Goal: Communication & Community: Answer question/provide support

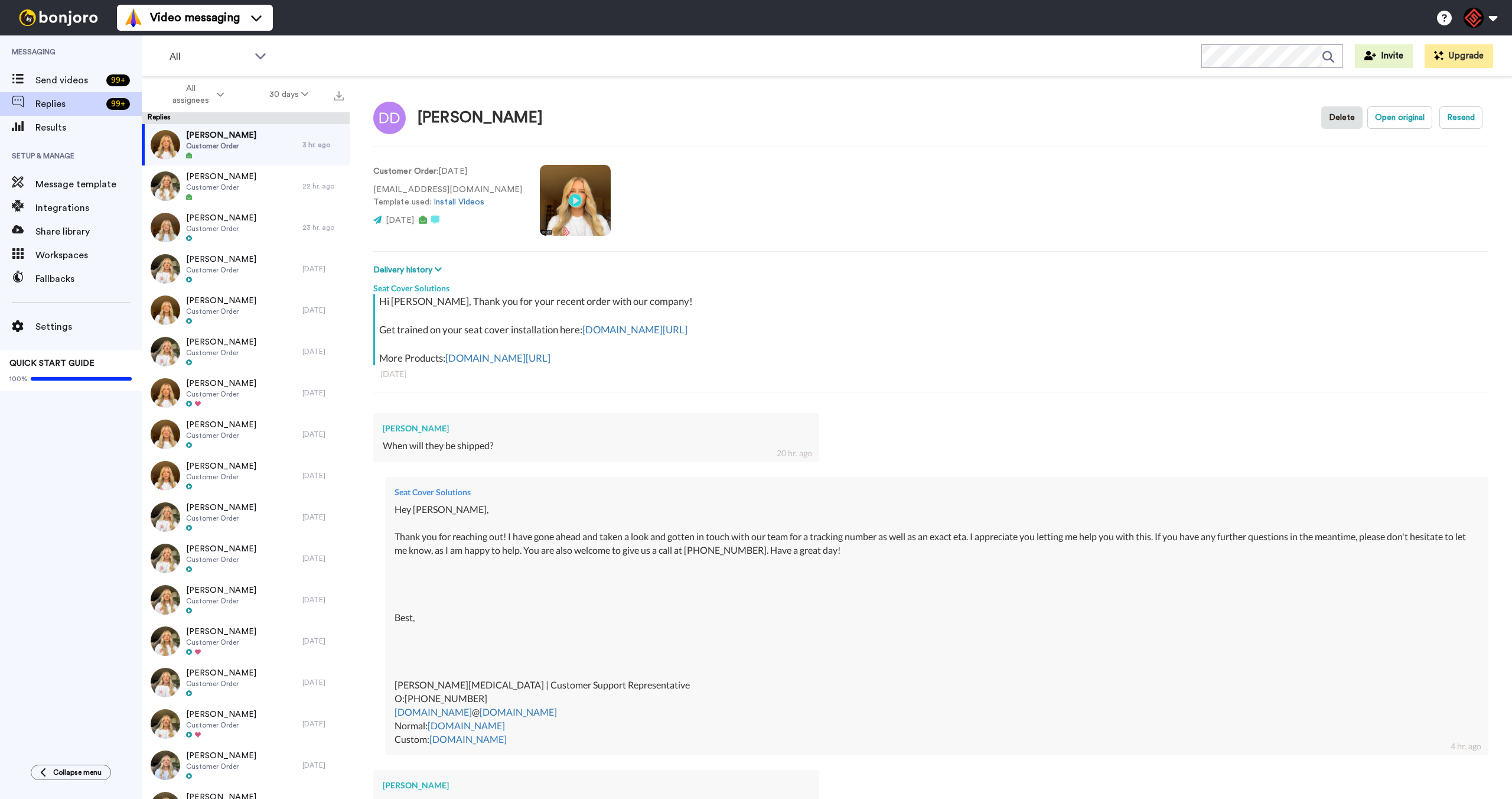
scroll to position [526, 0]
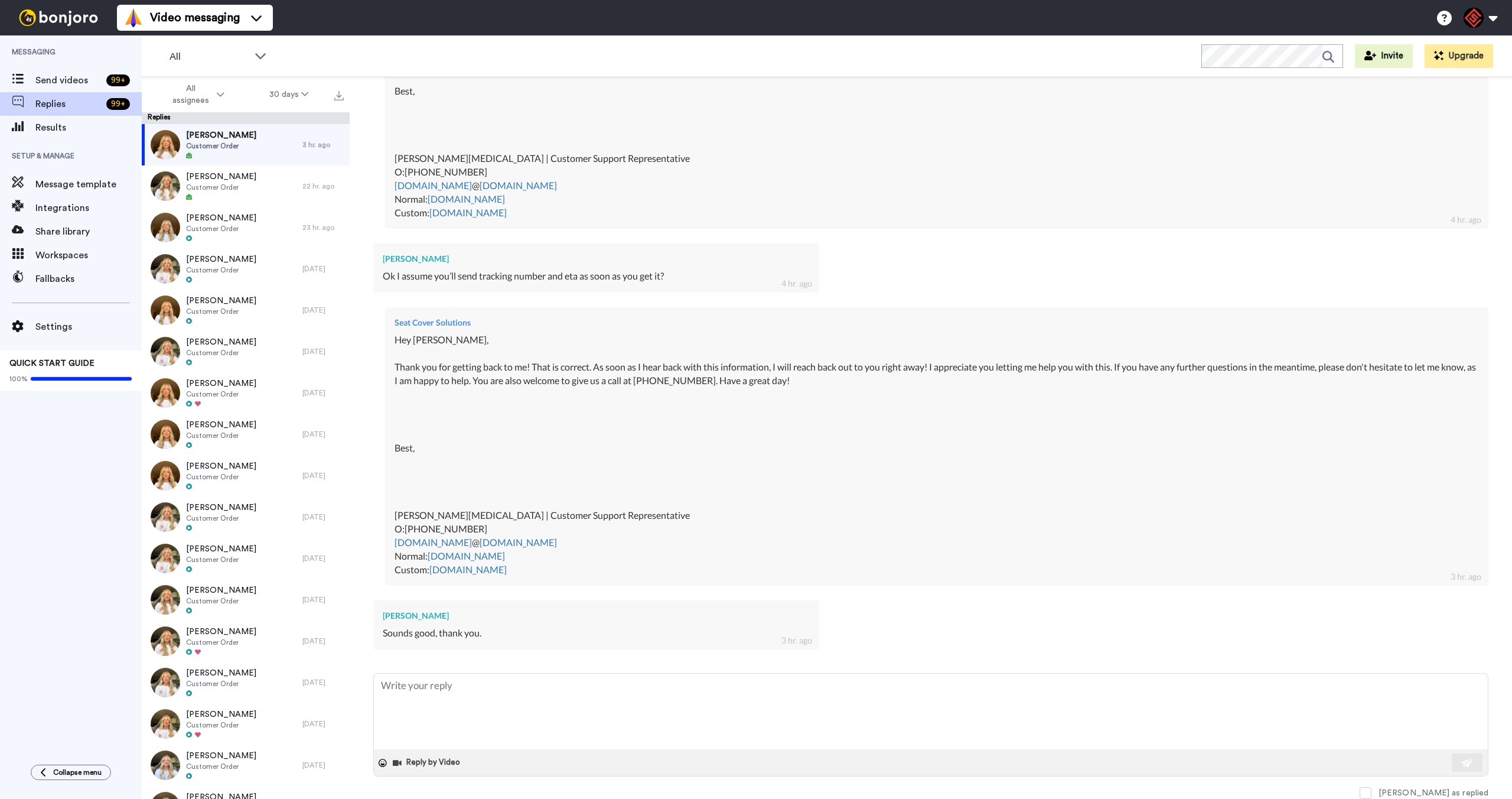
type textarea "x"
click at [519, 630] on div "Sounds good, thank you." at bounding box center [596, 633] width 427 height 14
click at [557, 696] on textarea at bounding box center [930, 711] width 1114 height 76
type textarea "H"
type textarea "x"
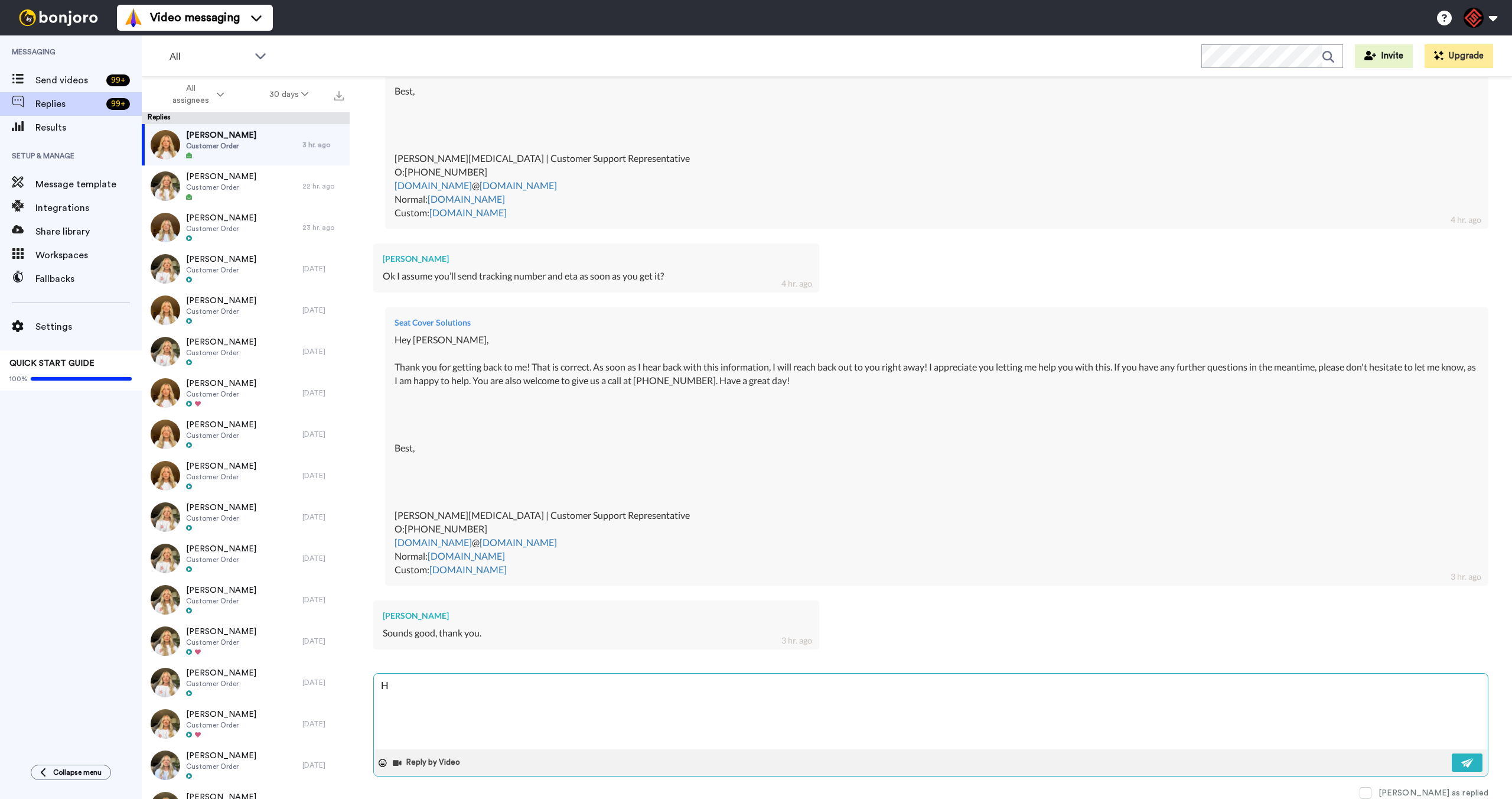
type textarea "He"
type textarea "x"
type textarea "Hey"
type textarea "x"
type textarea "Hey"
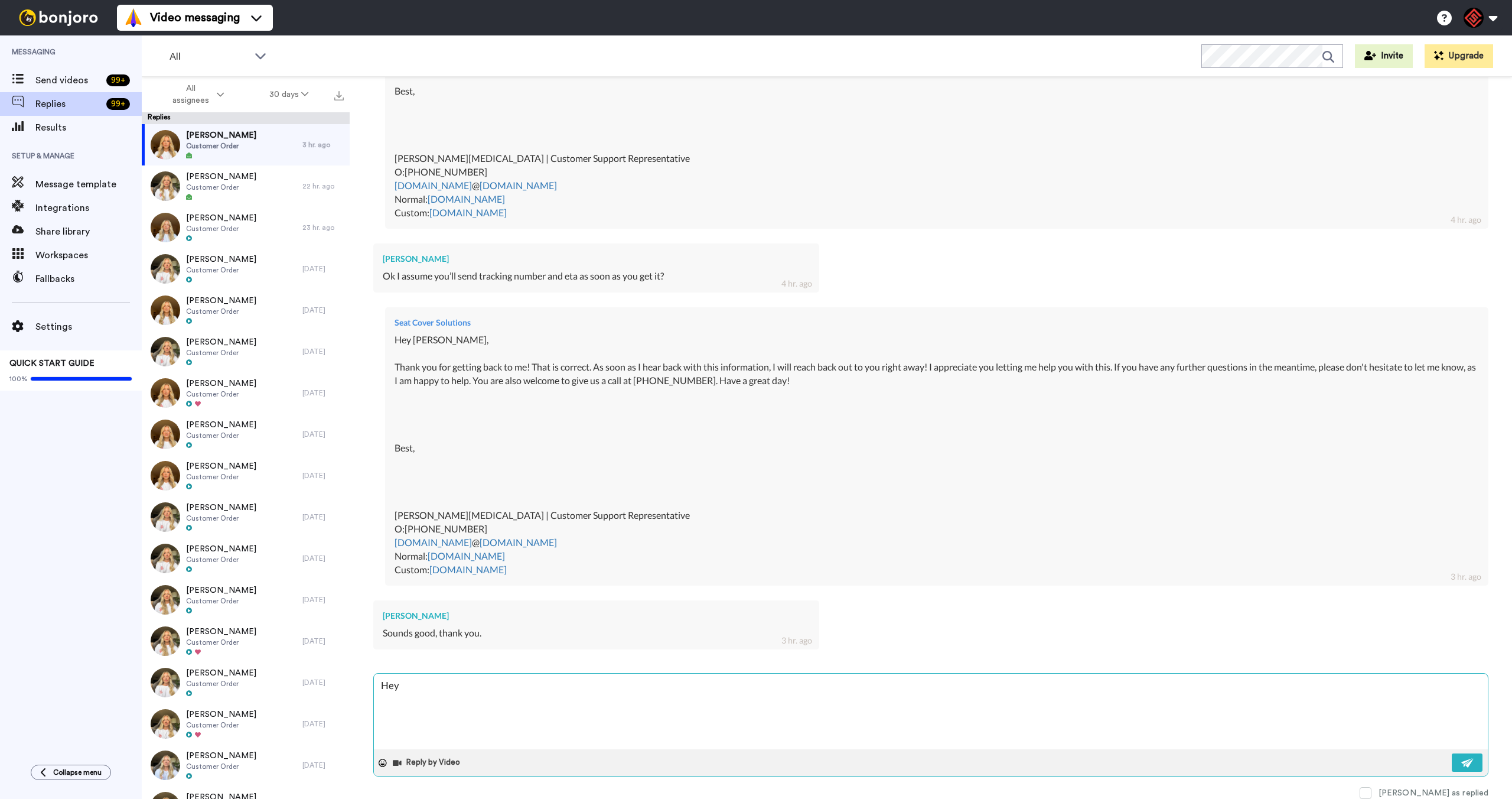
type textarea "x"
type textarea "Hey D"
type textarea "x"
type textarea "Hey Di"
type textarea "x"
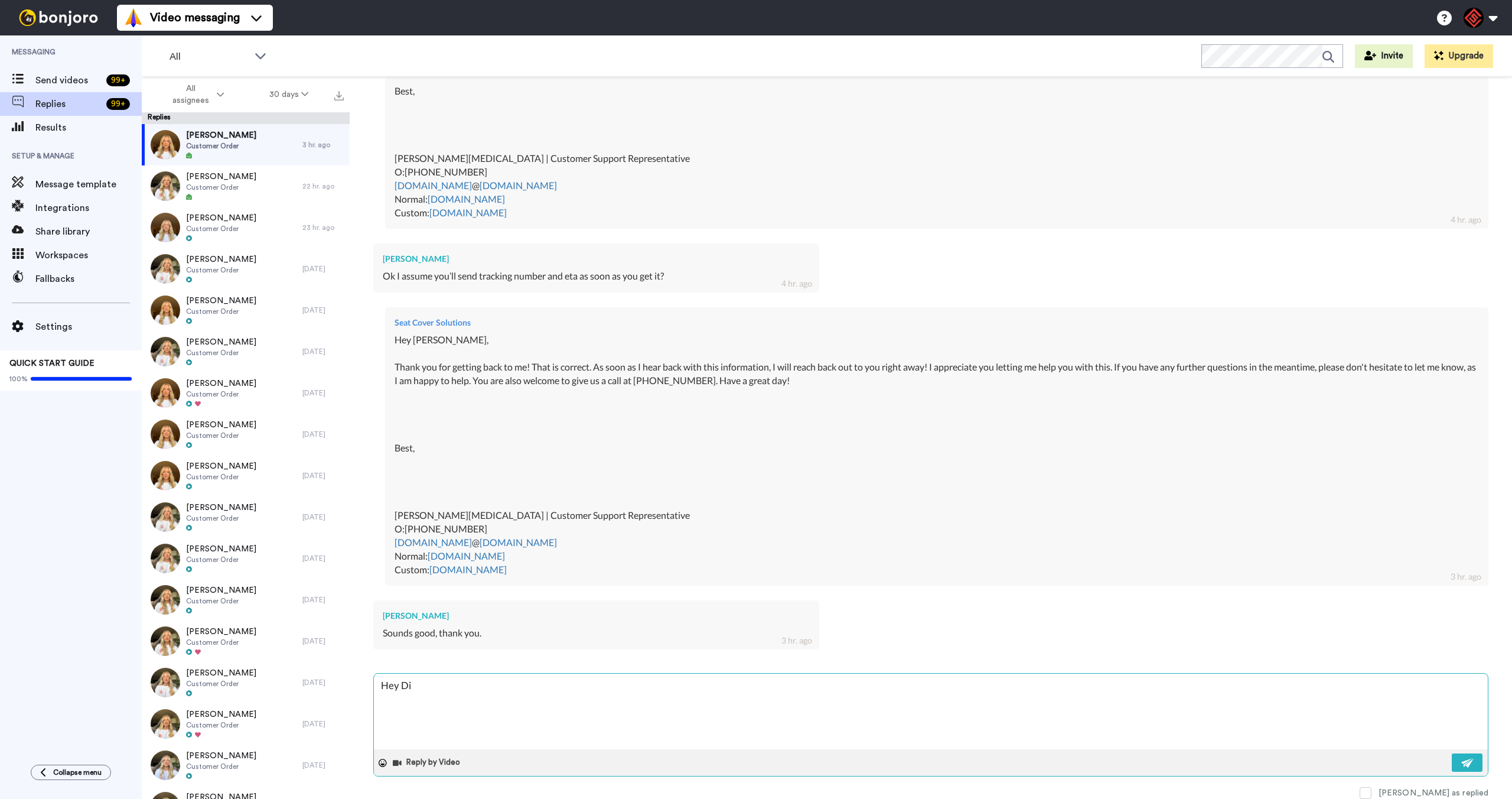
type textarea "Hey Dil"
type textarea "x"
type textarea "Hey [PERSON_NAME]"
type textarea "x"
type textarea "Hey Dillo"
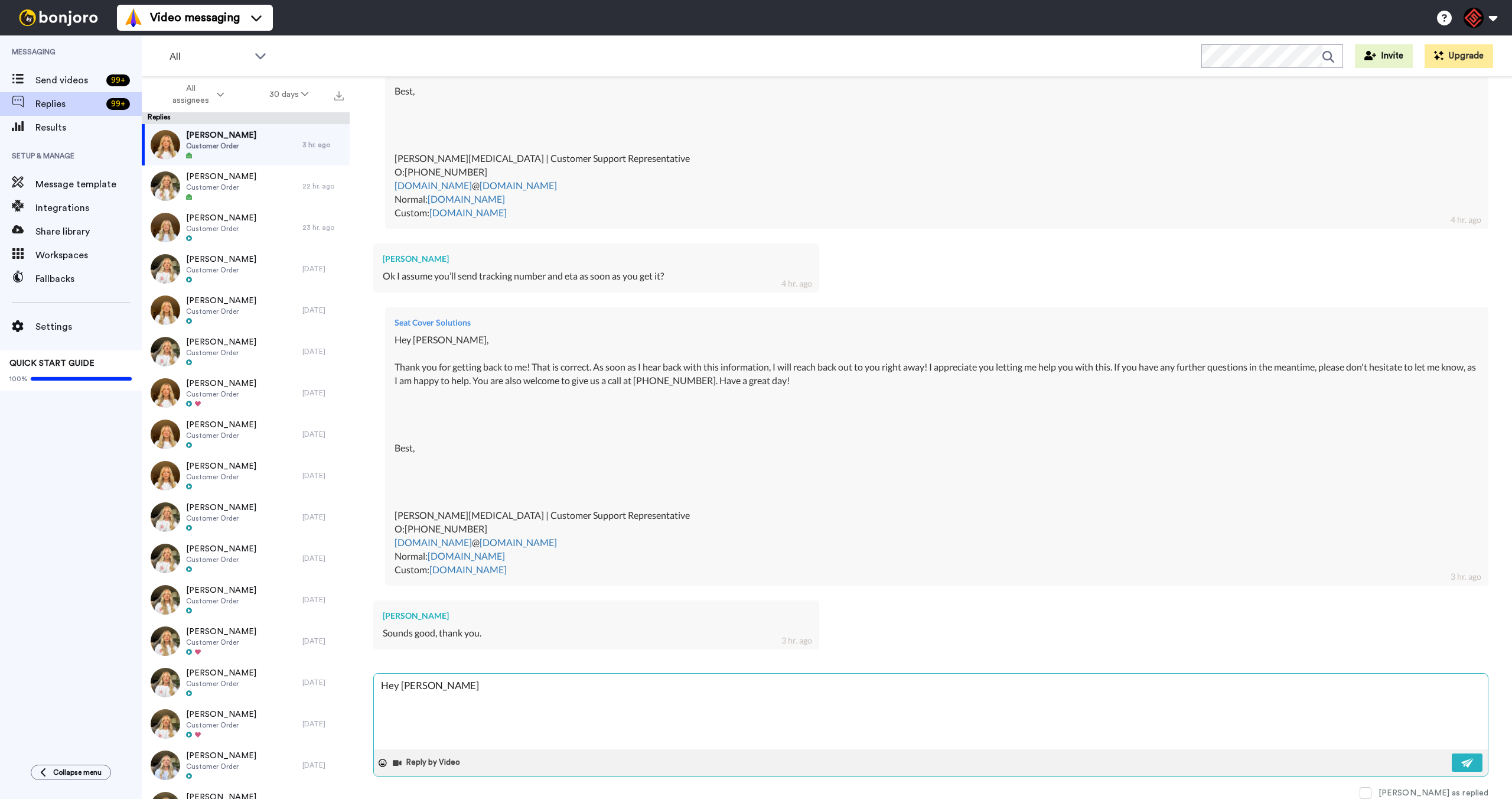
type textarea "x"
type textarea "Hey [PERSON_NAME]"
type textarea "x"
click at [393, 684] on textarea "Hey [PERSON_NAME]" at bounding box center [930, 711] width 1114 height 76
click at [392, 684] on textarea "Hey [PERSON_NAME]" at bounding box center [930, 711] width 1114 height 76
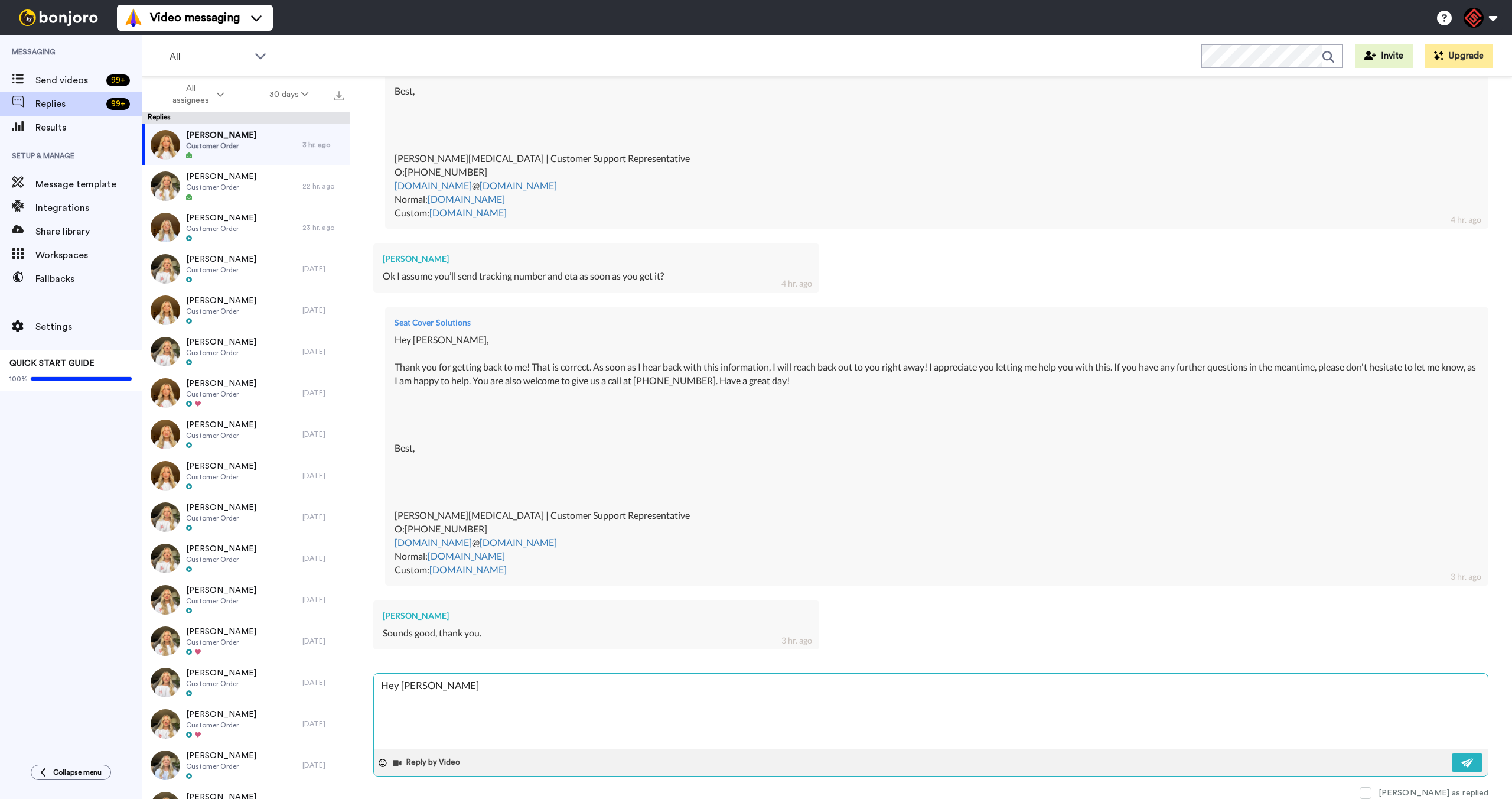
type textarea "[PERSON_NAME]"
type textarea "x"
type textarea "Of [PERSON_NAME]"
type textarea "x"
type textarea "Of [PERSON_NAME]"
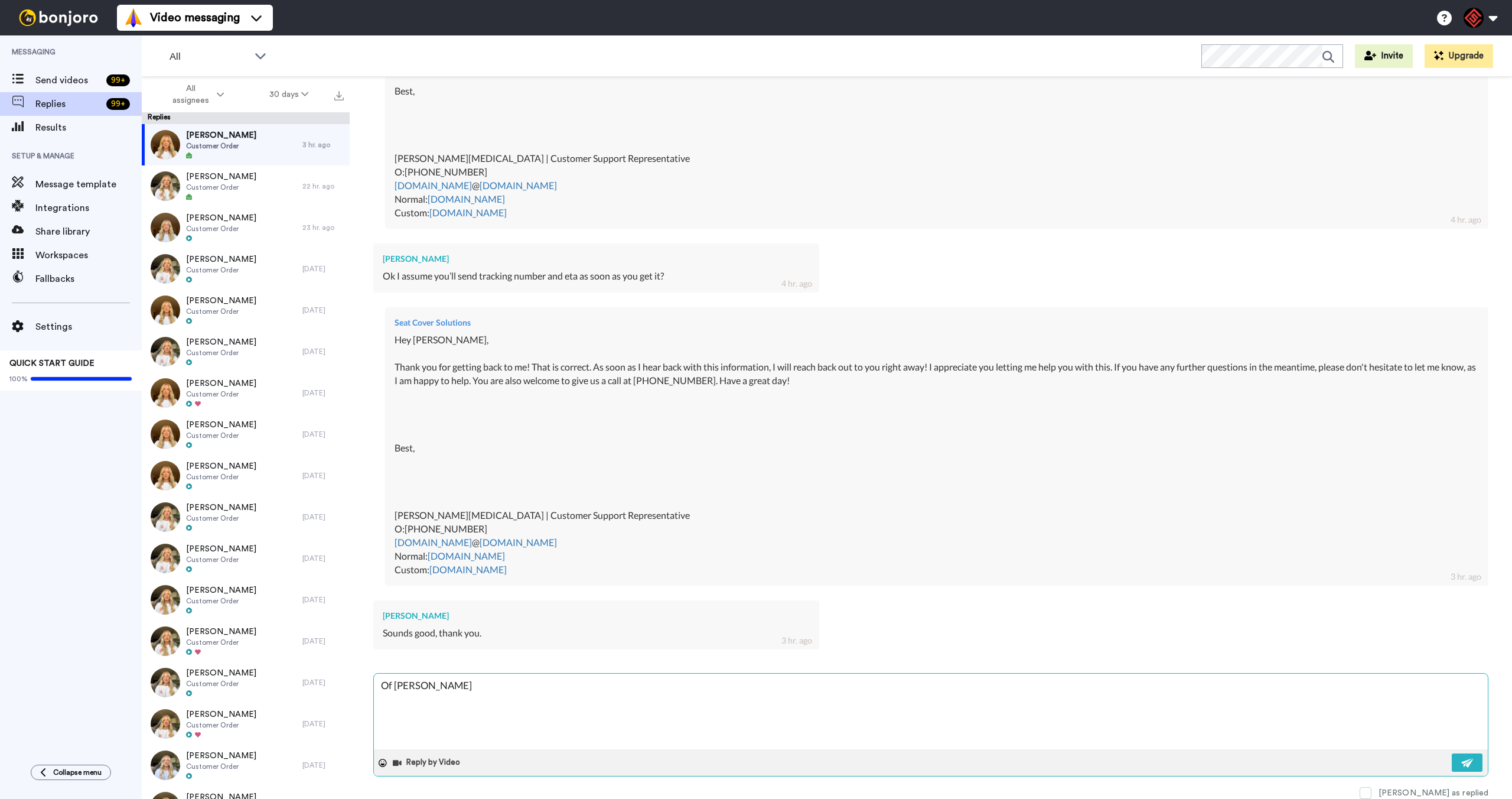
type textarea "x"
type textarea "Of [PERSON_NAME]"
type textarea "x"
type textarea "Of co [PERSON_NAME]"
type textarea "x"
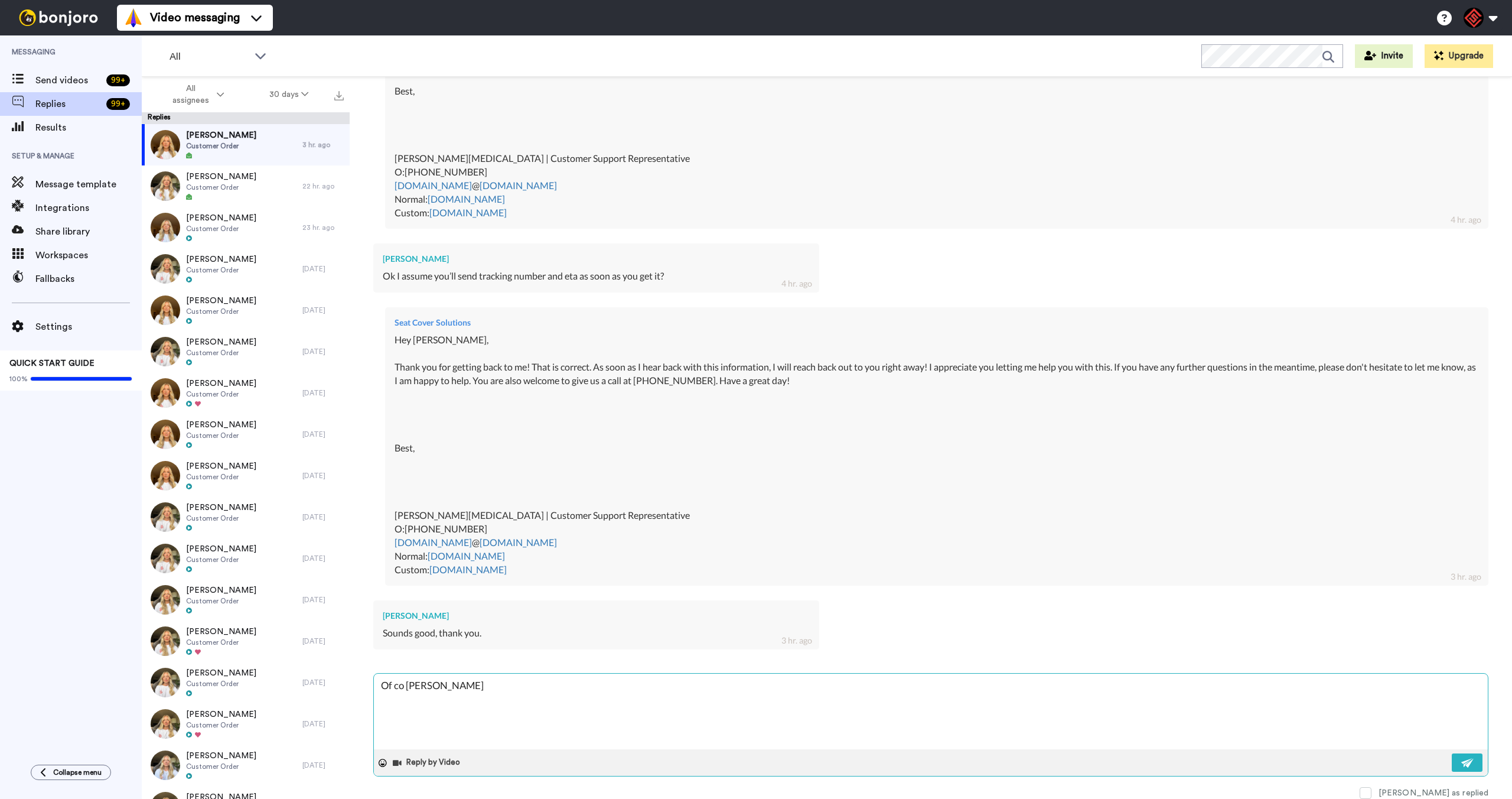
type textarea "Of [PERSON_NAME]"
type textarea "x"
type textarea "Of cour [PERSON_NAME]"
type textarea "x"
type textarea "Of cours [PERSON_NAME]"
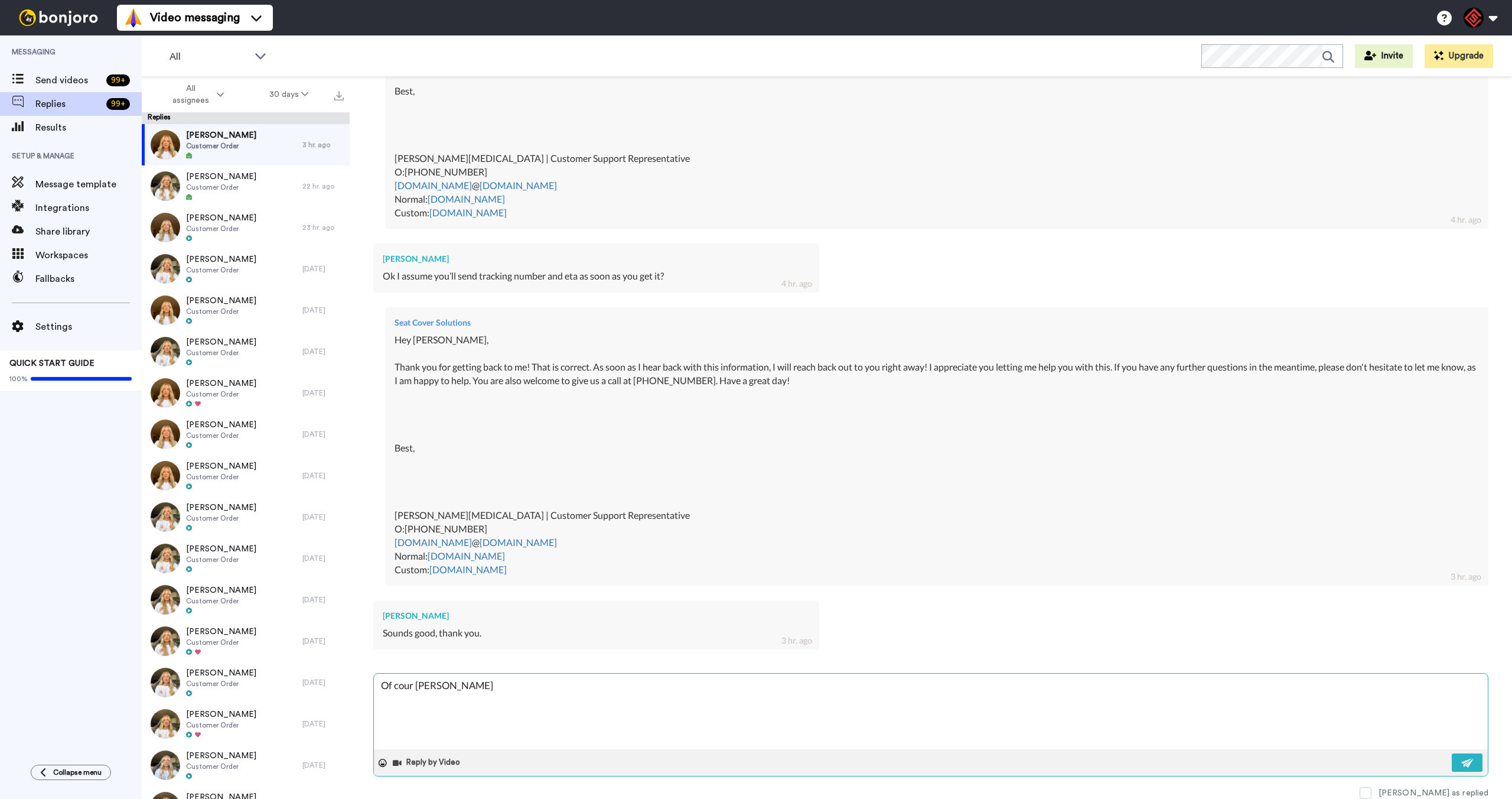
type textarea "x"
type textarea "Of course [PERSON_NAME]"
type textarea "x"
type textarea "Of course, [PERSON_NAME]"
type textarea "x"
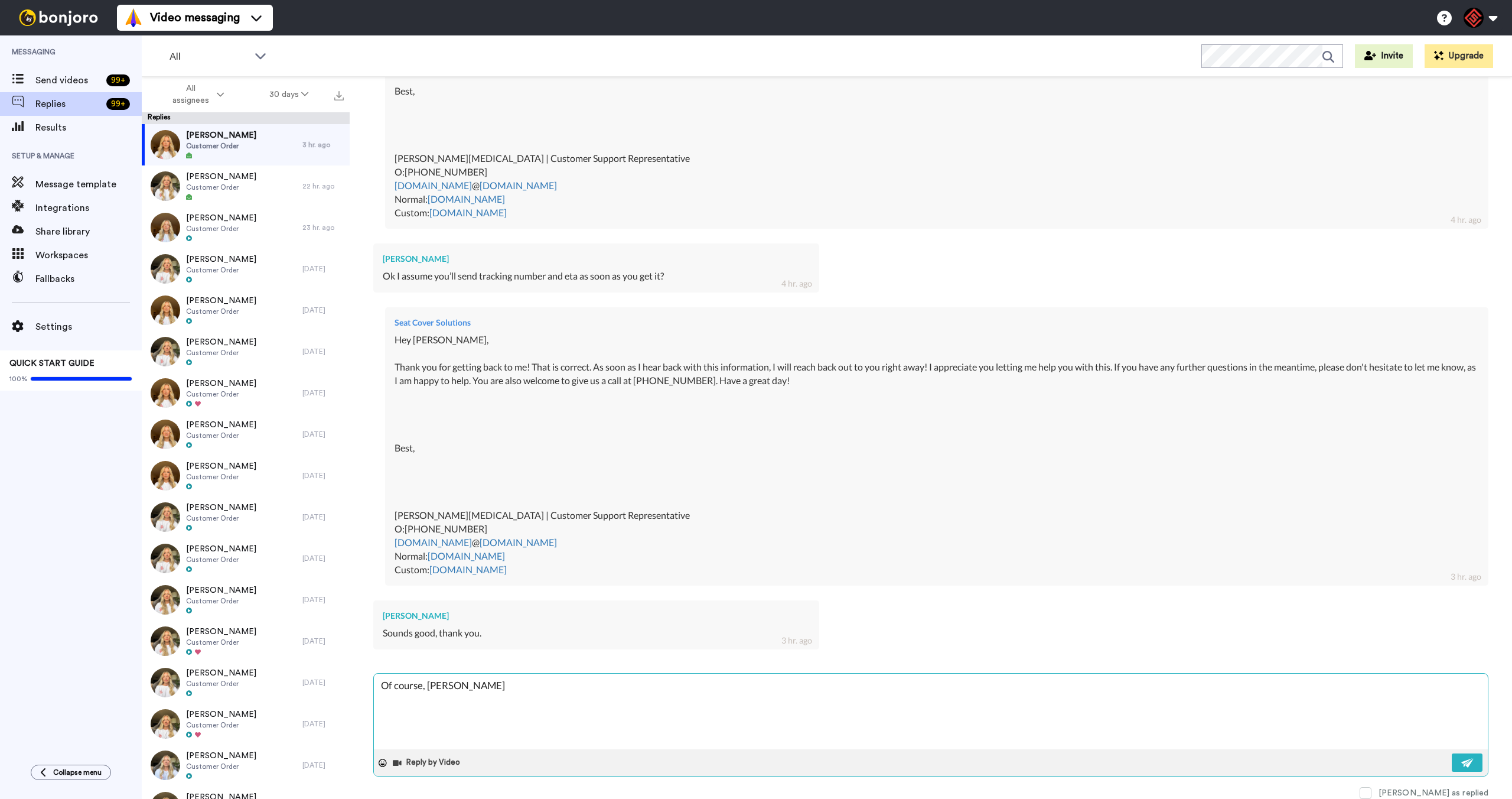
type textarea "Of course, [PERSON_NAME]"
type textarea "x"
click at [489, 689] on textarea "Of course, [PERSON_NAME]" at bounding box center [930, 711] width 1114 height 76
type textarea "Of course, [PERSON_NAME],"
type textarea "x"
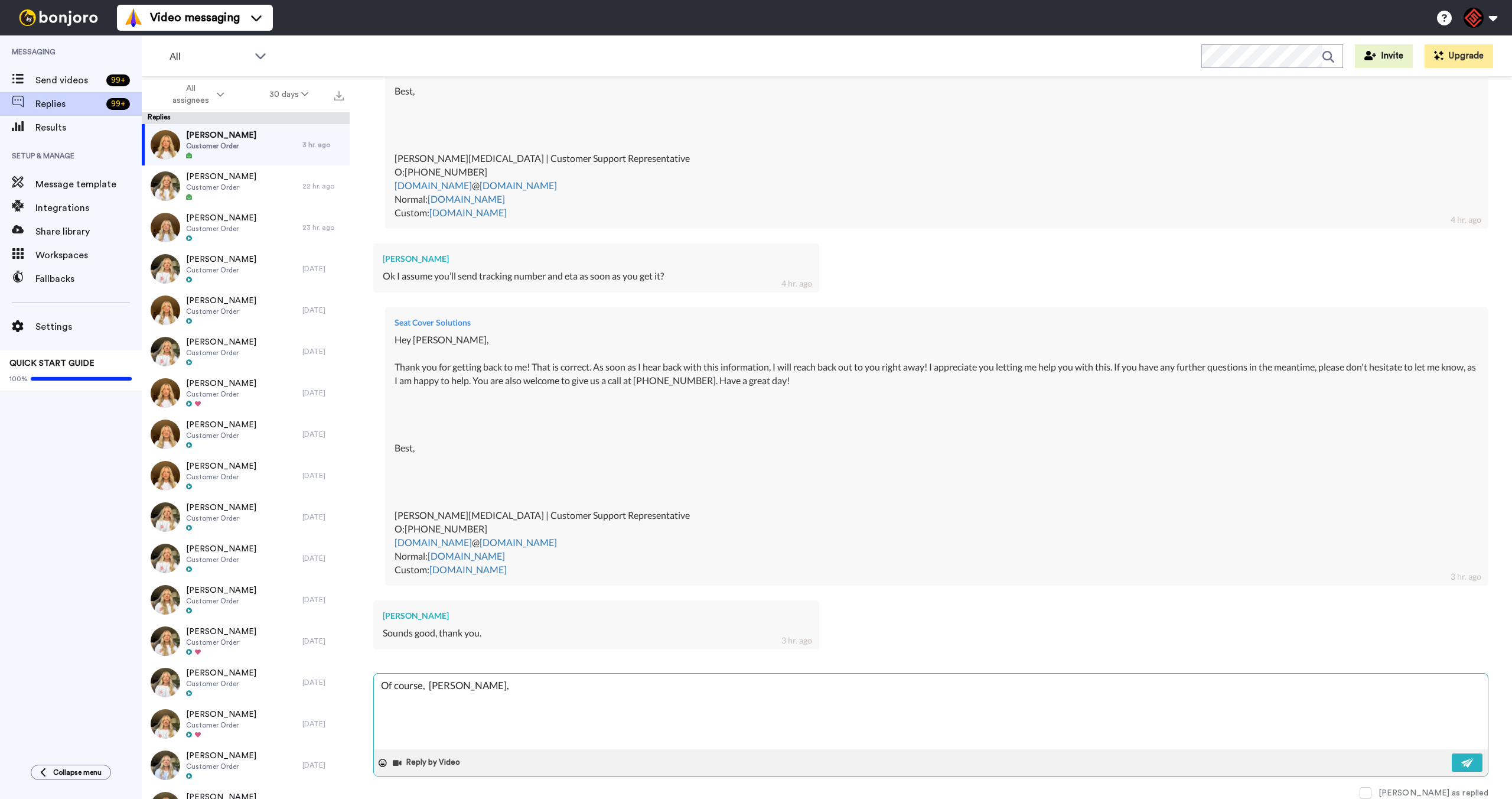
type textarea "Of course, [PERSON_NAME],"
type textarea "x"
type textarea "Of course, [PERSON_NAME], l"
type textarea "x"
type textarea "Of course, [PERSON_NAME], le"
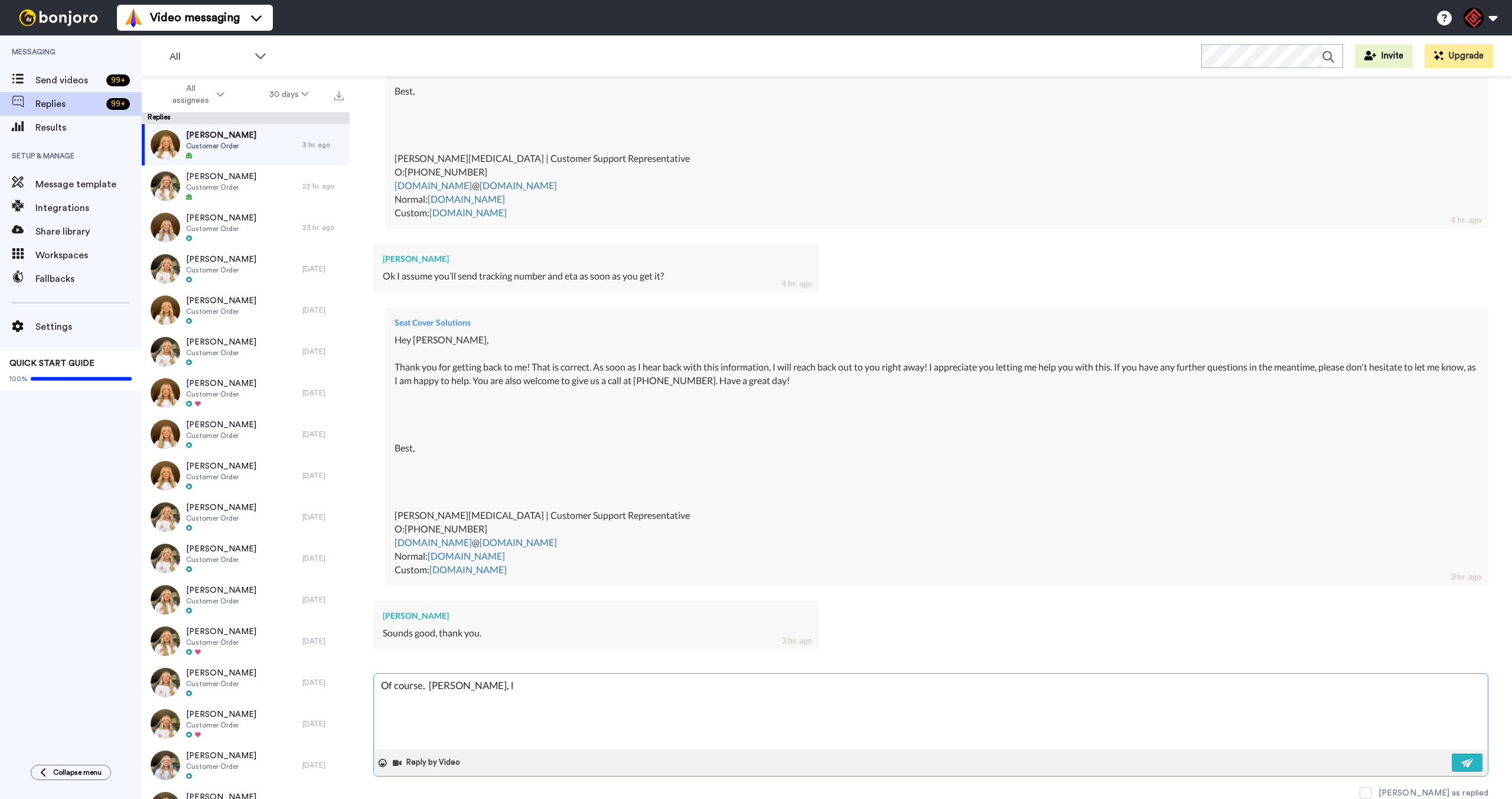
type textarea "x"
type textarea "Of course, [PERSON_NAME], let"
type textarea "x"
type textarea "Of course, [PERSON_NAME], let"
type textarea "x"
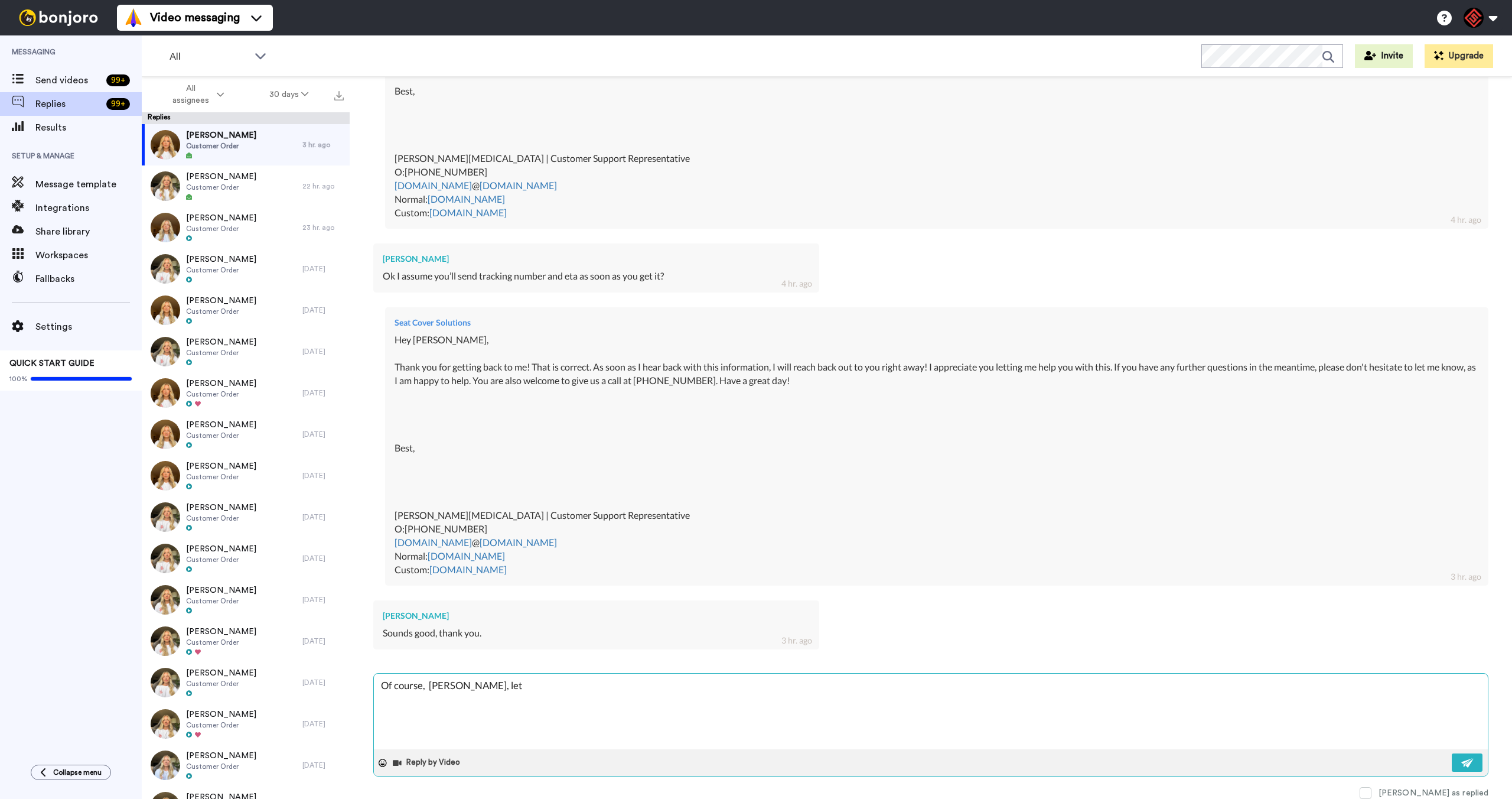
type textarea "Of course, [PERSON_NAME], let m"
type textarea "x"
type textarea "Of course, [PERSON_NAME], let me"
type textarea "x"
type textarea "Of course, [PERSON_NAME], let me"
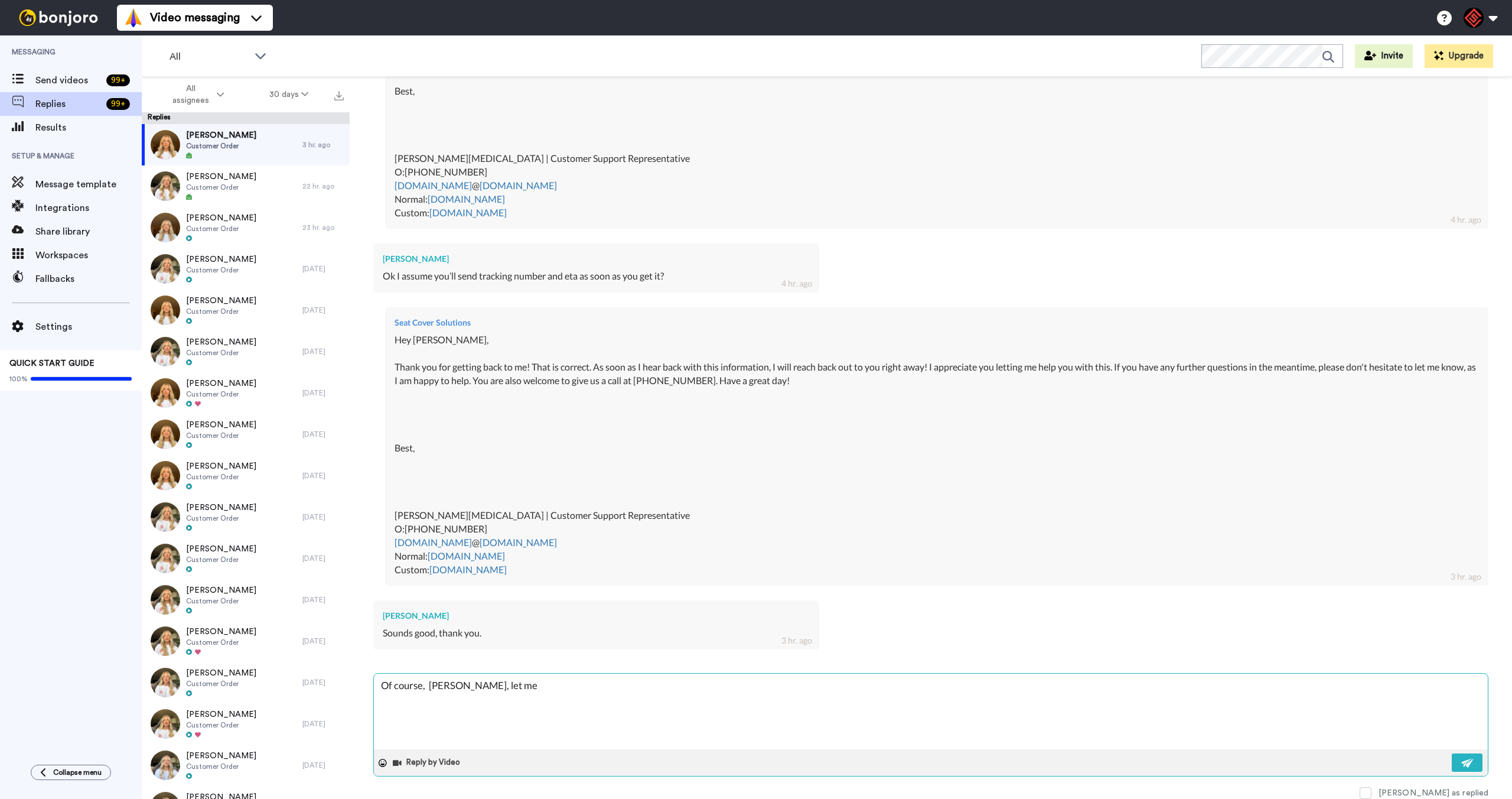
type textarea "x"
type textarea "Of course, [PERSON_NAME], let me k"
type textarea "x"
type textarea "Of course, [PERSON_NAME], let me kn"
type textarea "x"
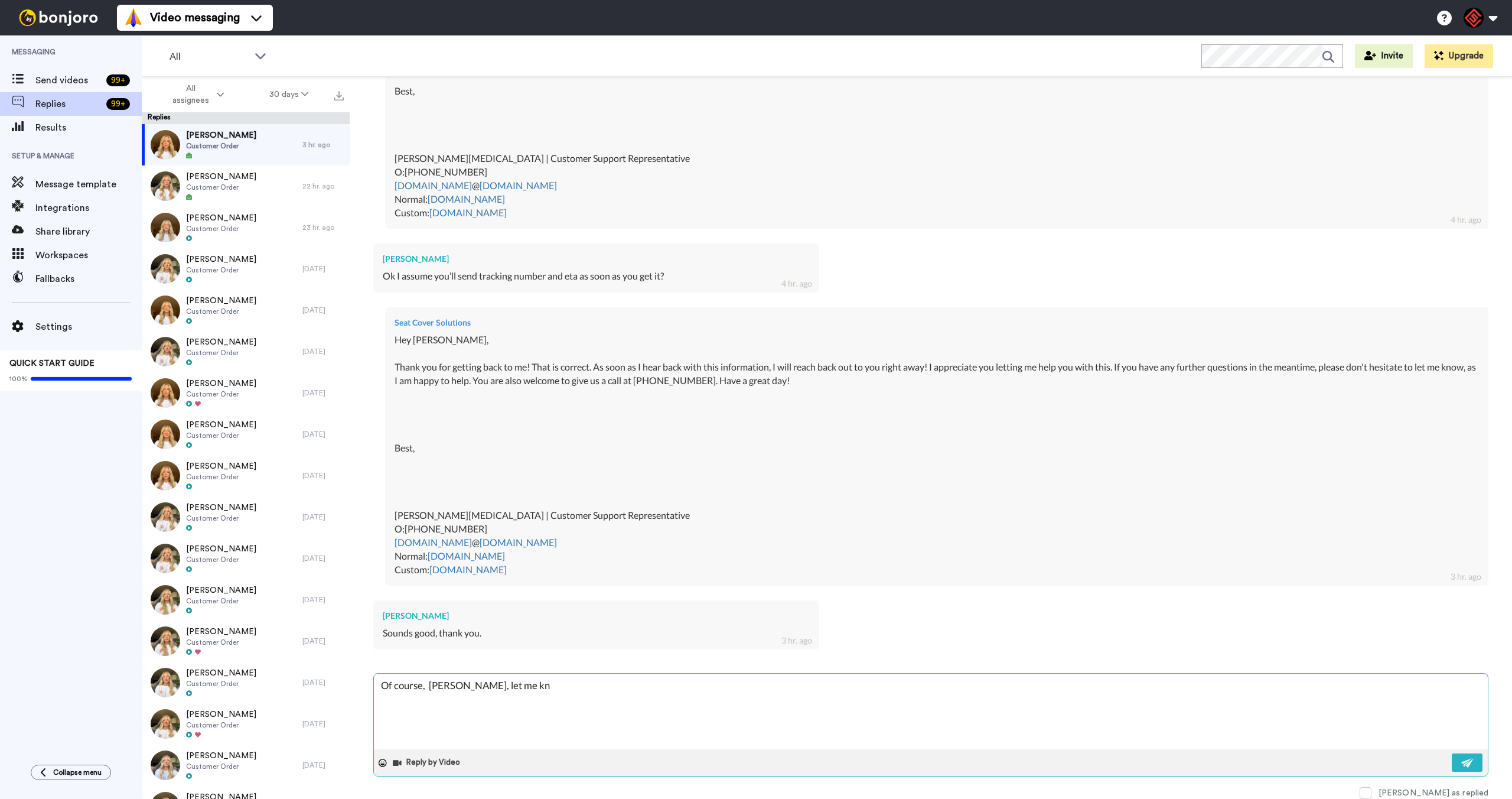
type textarea "Of course, [PERSON_NAME], let me kno"
type textarea "x"
type textarea "Of course, [PERSON_NAME], let me know"
type textarea "x"
type textarea "Of course, [PERSON_NAME], let me know"
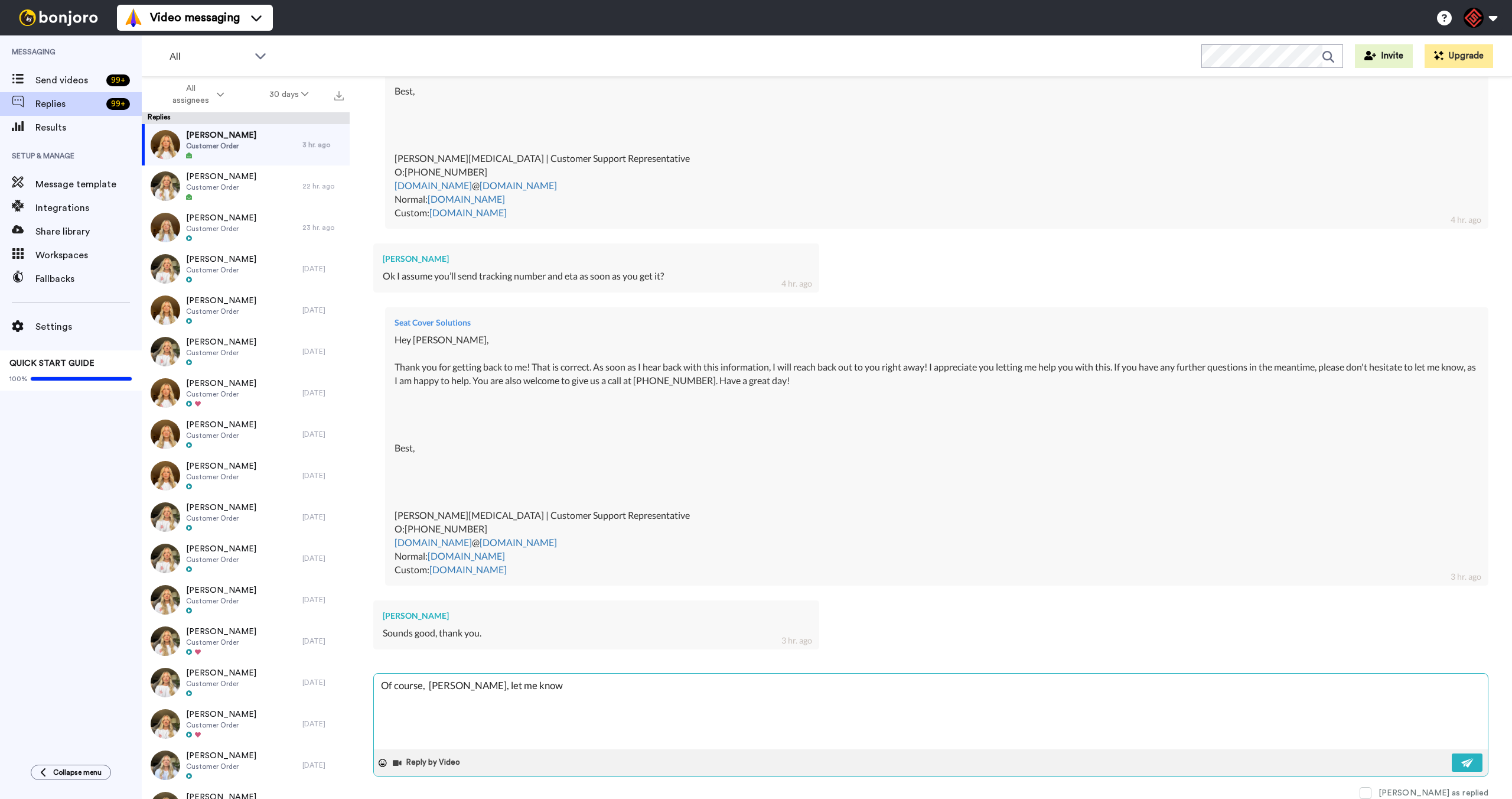
type textarea "x"
type textarea "Of course, [PERSON_NAME], let me know i"
type textarea "x"
type textarea "Of course, [PERSON_NAME], let me know if"
type textarea "x"
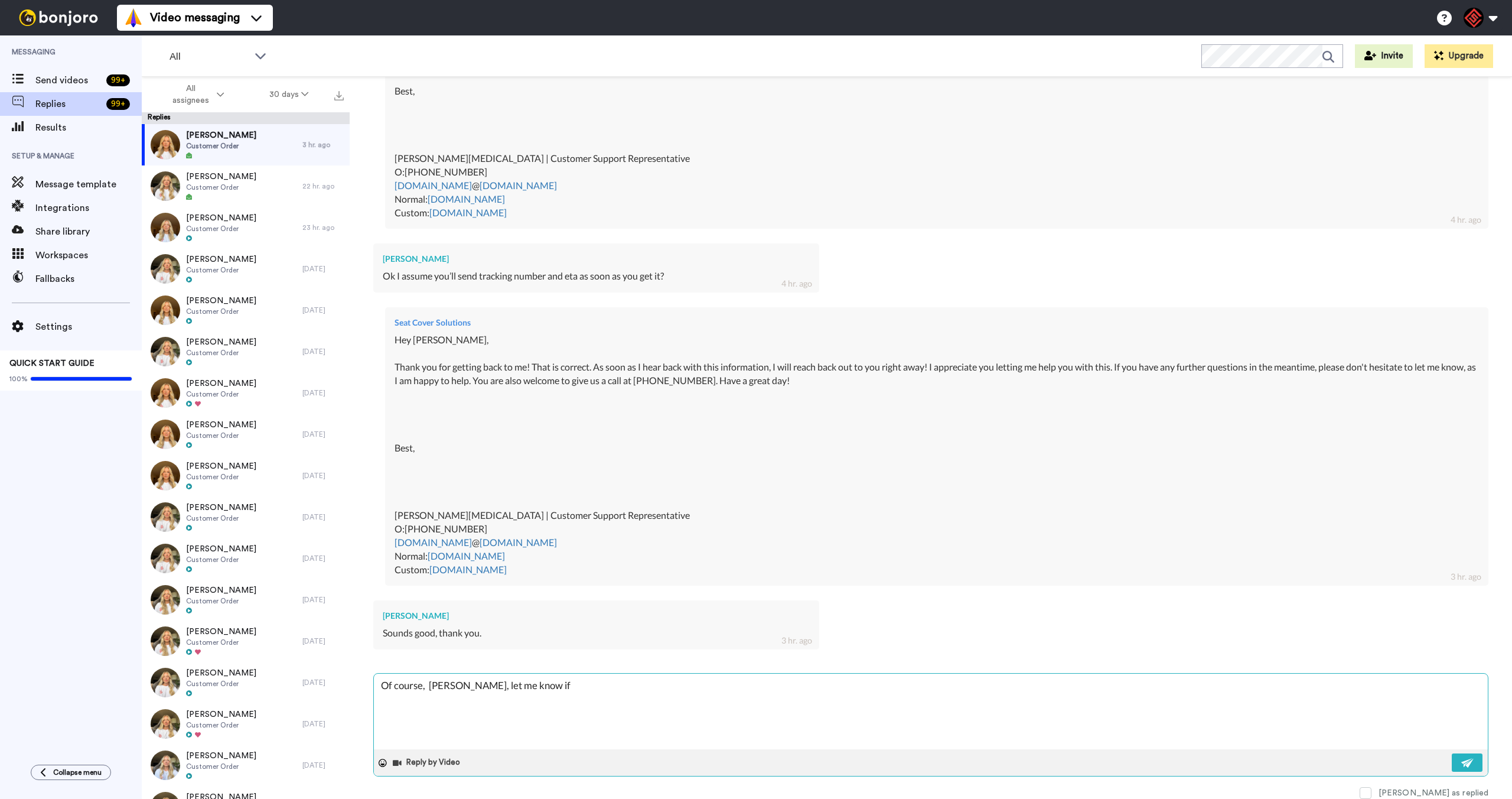
type textarea "Of course, [PERSON_NAME], let me know if"
type textarea "x"
type textarea "Of course, [PERSON_NAME], let me know if y"
type textarea "x"
type textarea "Of course, [PERSON_NAME], let me know if yo"
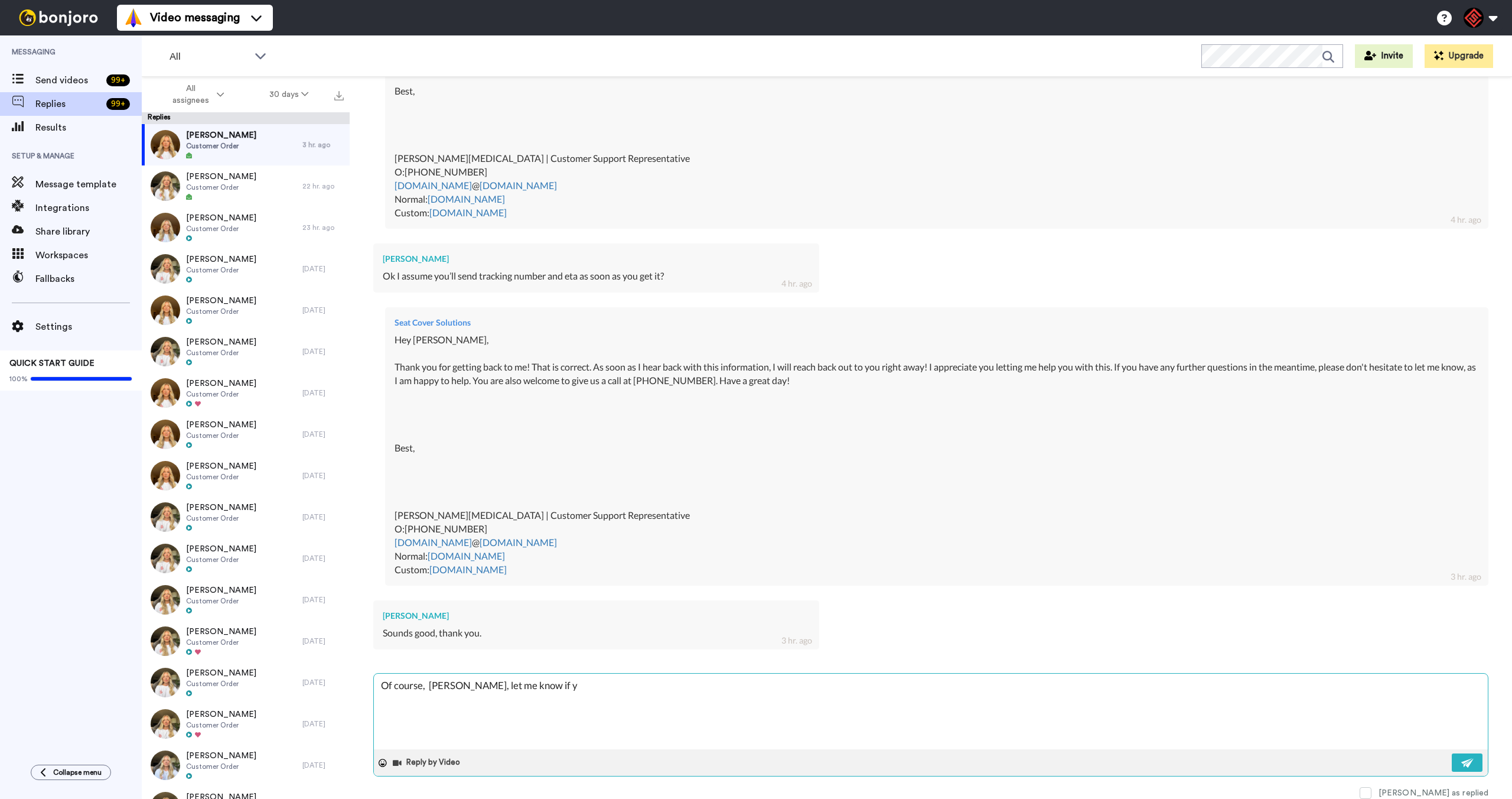
type textarea "x"
type textarea "Of course, [PERSON_NAME], let me know if you"
type textarea "x"
type textarea "Of course, [PERSON_NAME], let me know if you"
type textarea "x"
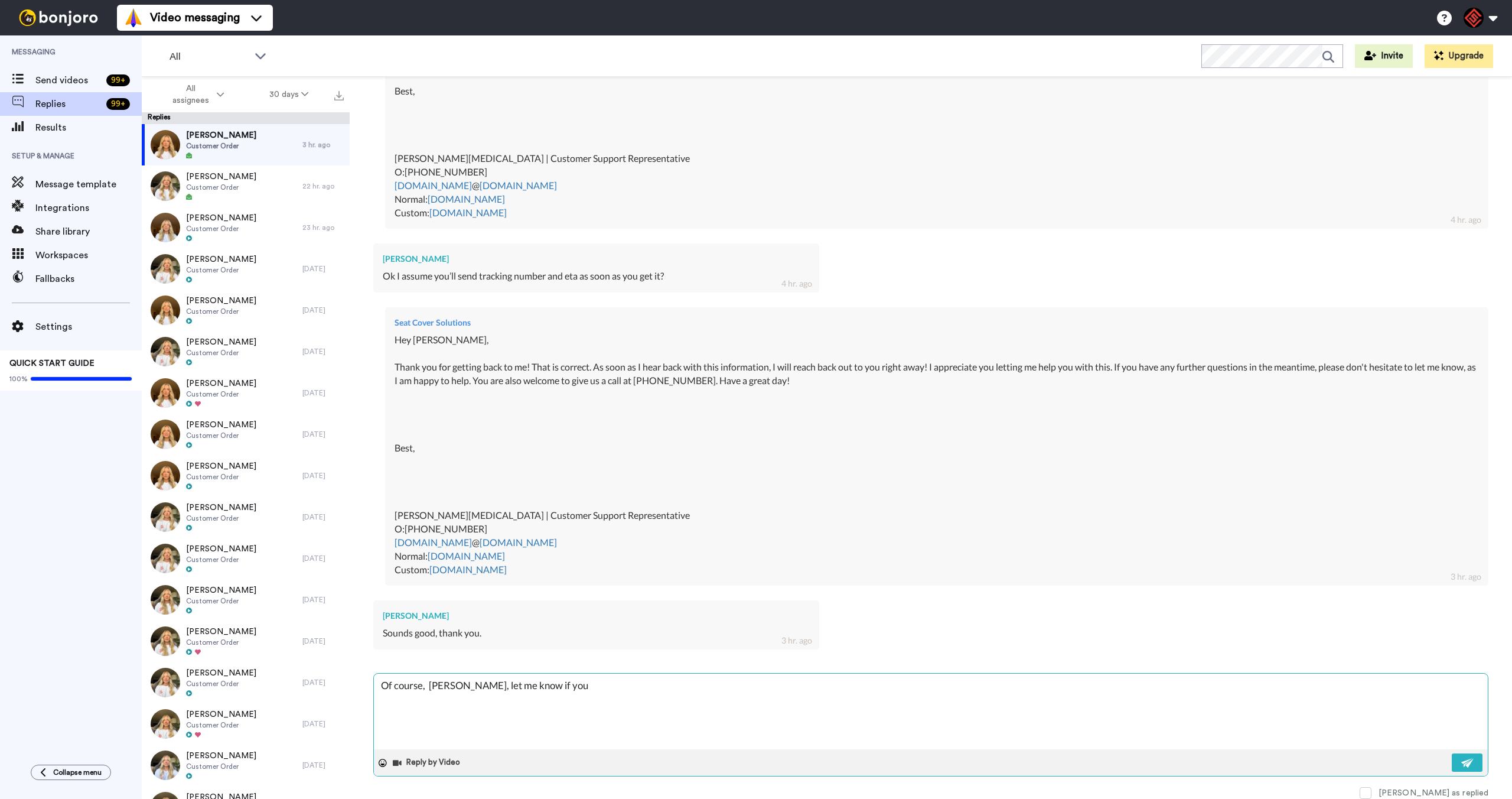
type textarea "Of course, [PERSON_NAME], let me know if you n"
type textarea "x"
type textarea "Of course, [PERSON_NAME], let me know if you ne"
type textarea "x"
type textarea "Of course, [PERSON_NAME], let me know if you nee"
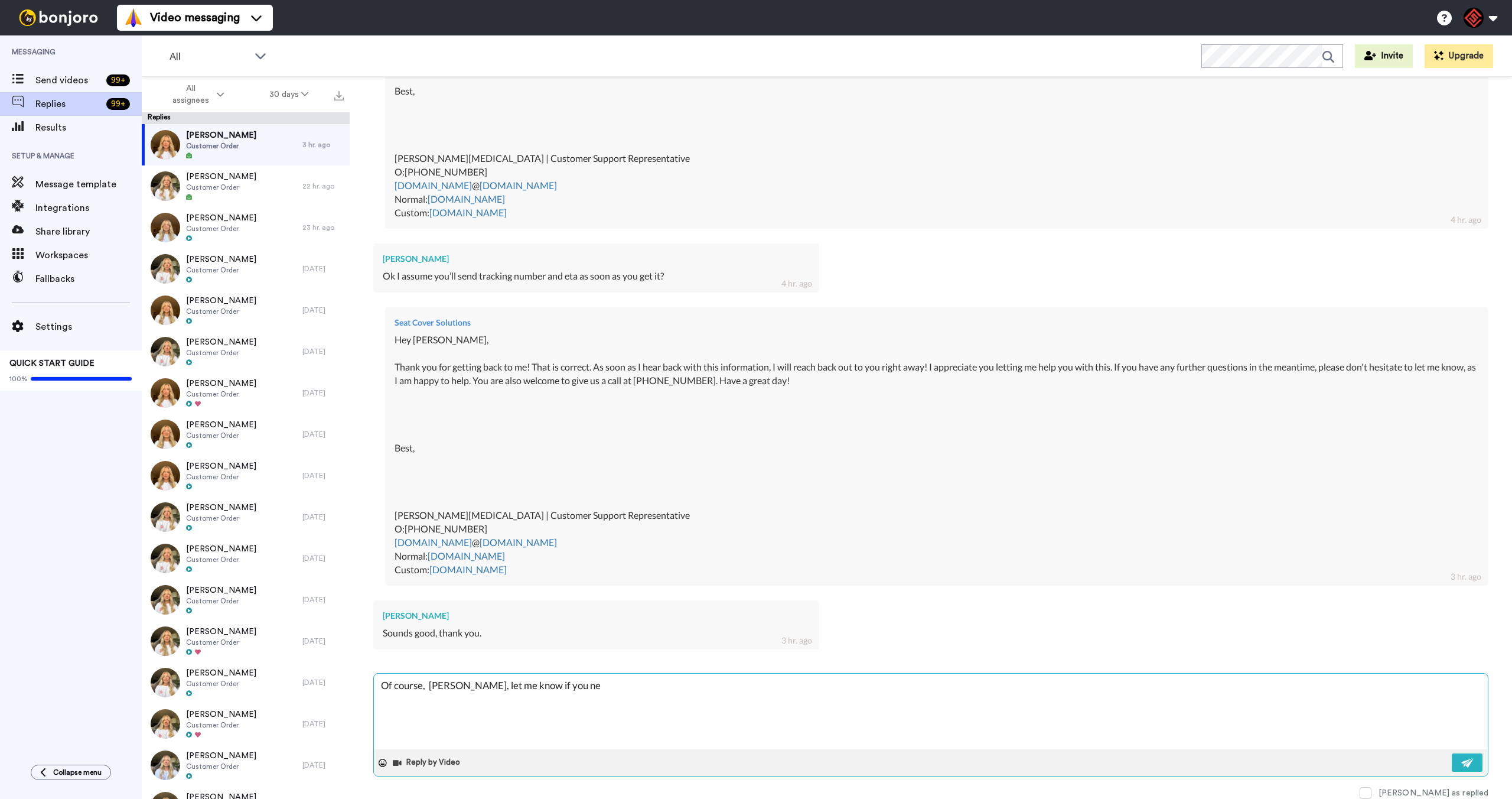
type textarea "x"
type textarea "Of course, [PERSON_NAME], let me know if you need"
type textarea "x"
type textarea "Of course, [PERSON_NAME], let me know if you need"
type textarea "x"
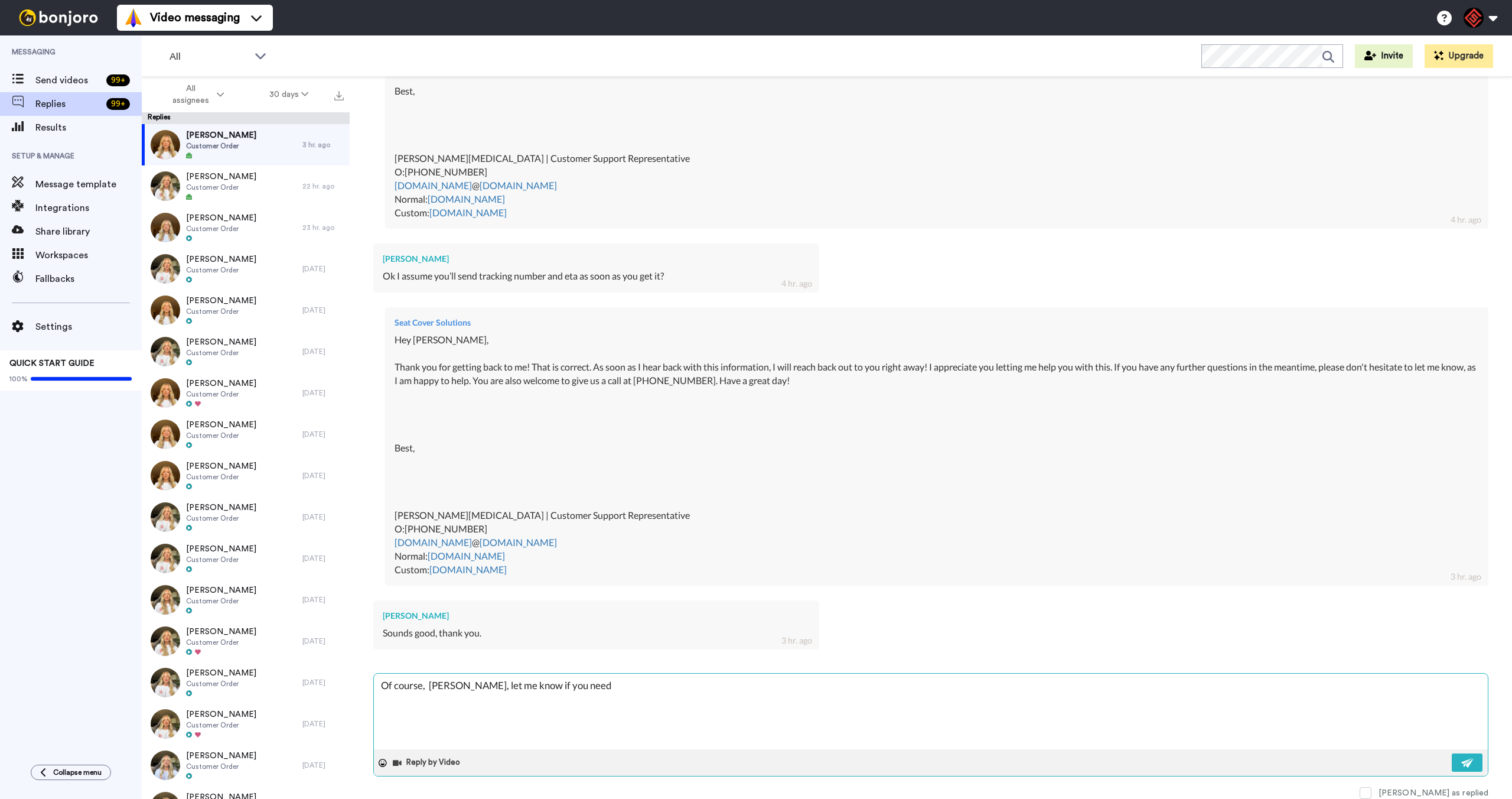
type textarea "Of course, [PERSON_NAME], let me know if you need a"
type textarea "x"
type textarea "Of course, [PERSON_NAME], let me know if you need an"
type textarea "x"
type textarea "Of course, [PERSON_NAME], let me know if you need any"
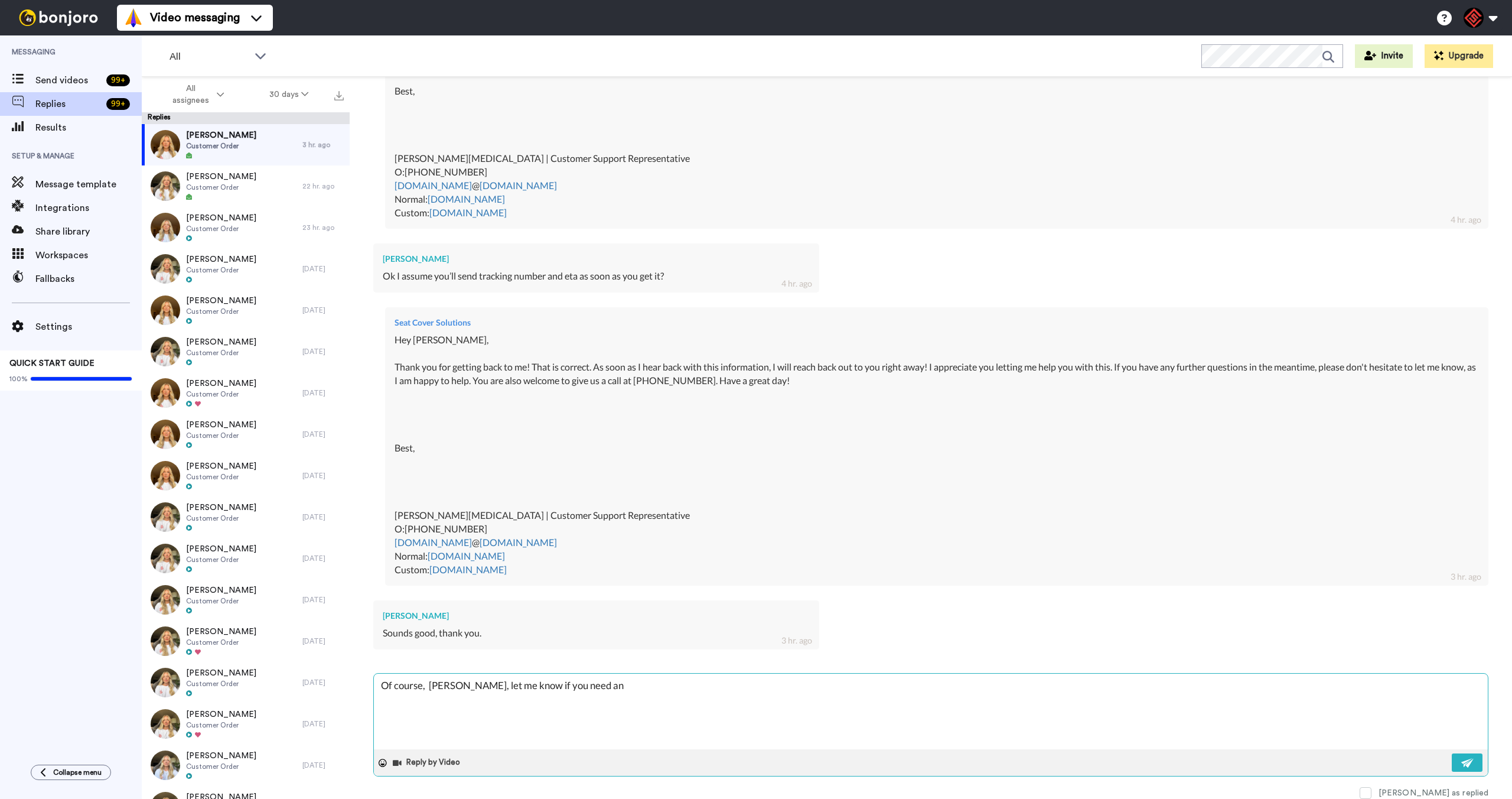
type textarea "x"
type textarea "Of course, [PERSON_NAME], let me know if you need anyt"
type textarea "x"
type textarea "Of course, [PERSON_NAME], let me know if you need anyth"
type textarea "x"
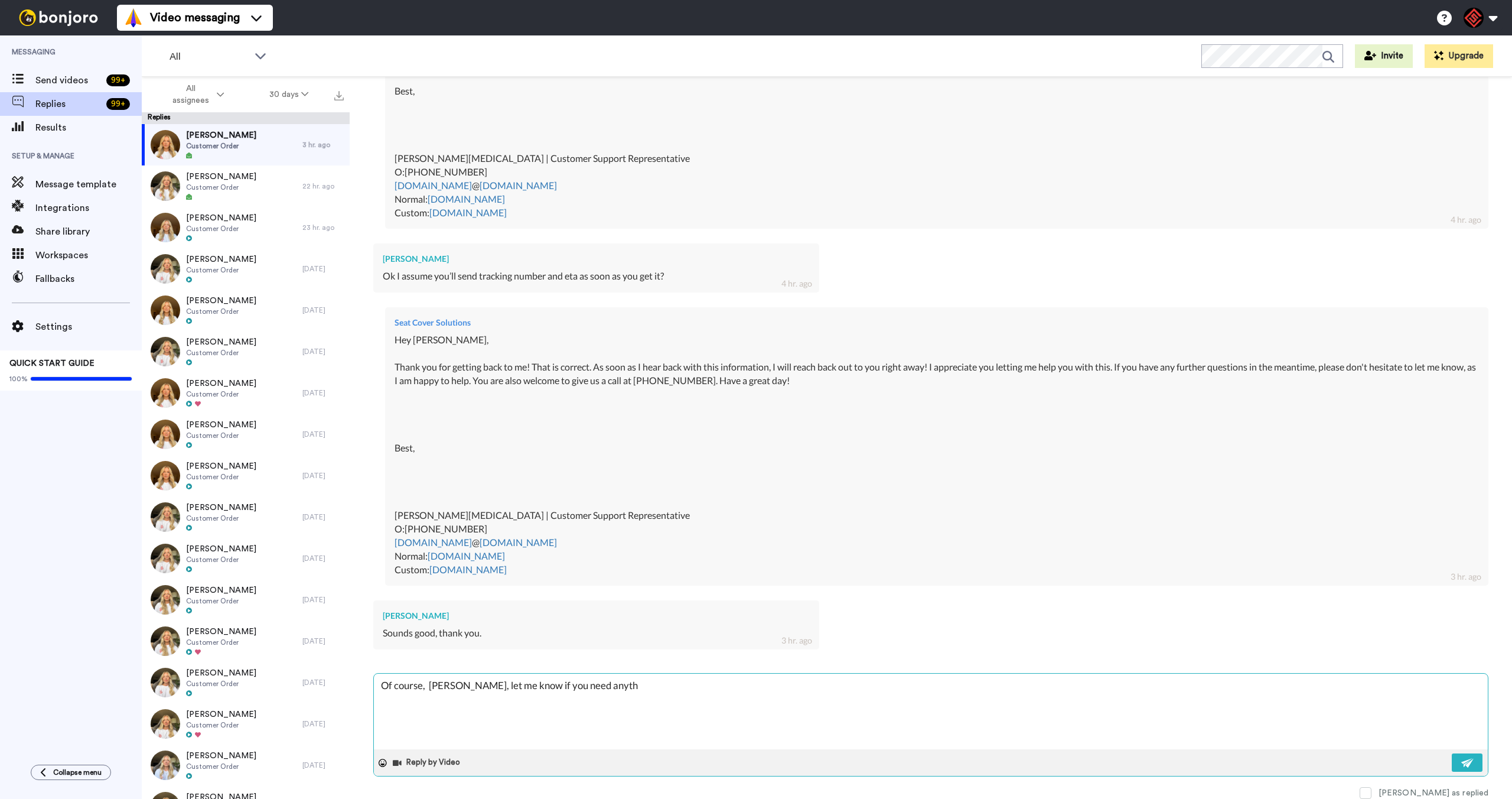
type textarea "Of course, [PERSON_NAME], let me know if you need anythi"
type textarea "x"
type textarea "Of course, [PERSON_NAME], let me know if you need anythin"
type textarea "x"
type textarea "Of course, [PERSON_NAME], let me know if you need anything"
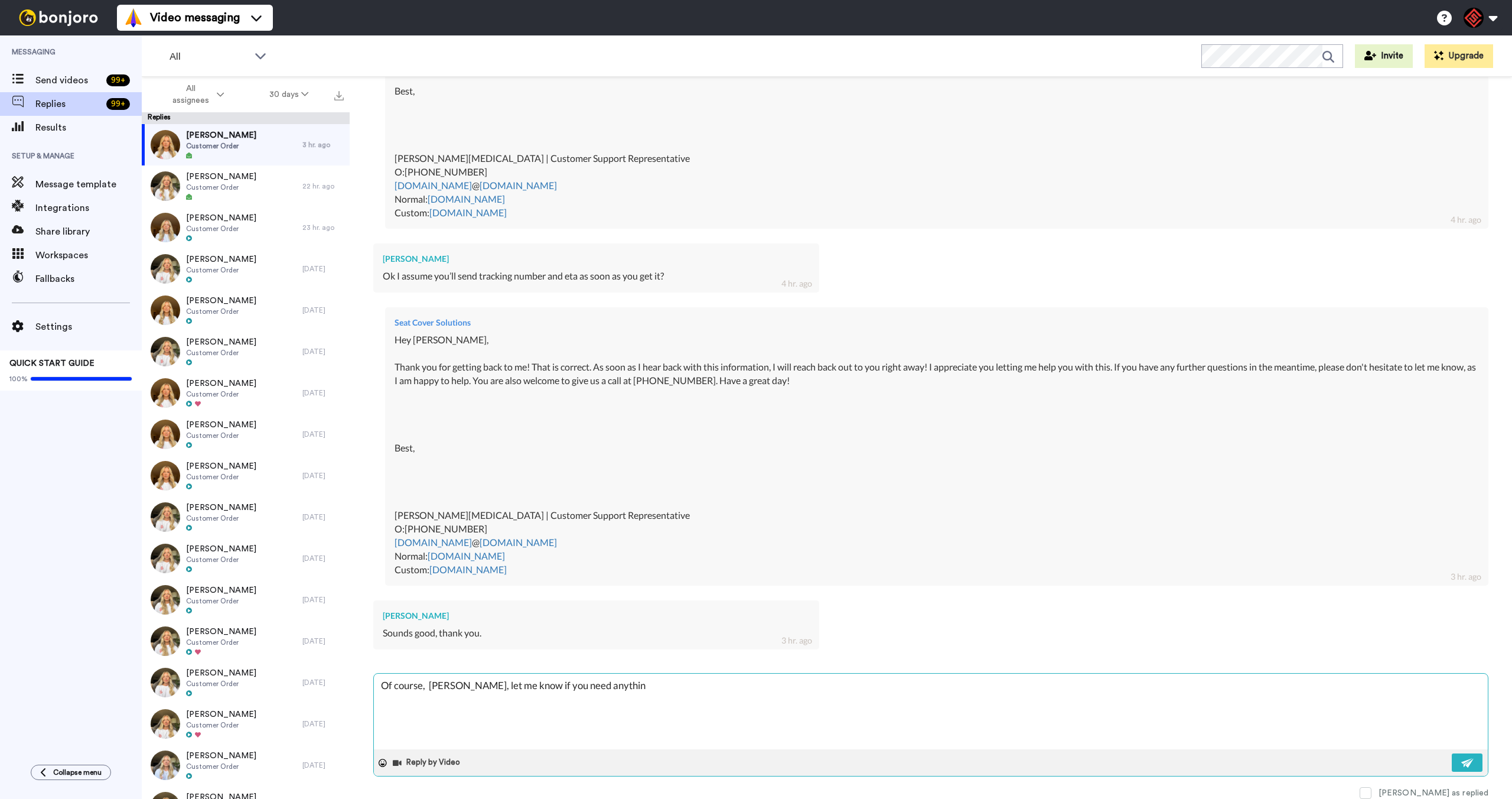
type textarea "x"
type textarea "Of course, [PERSON_NAME], let me know if you need anything"
type textarea "x"
type textarea "Of course, [PERSON_NAME], let me know if you need anything e"
type textarea "x"
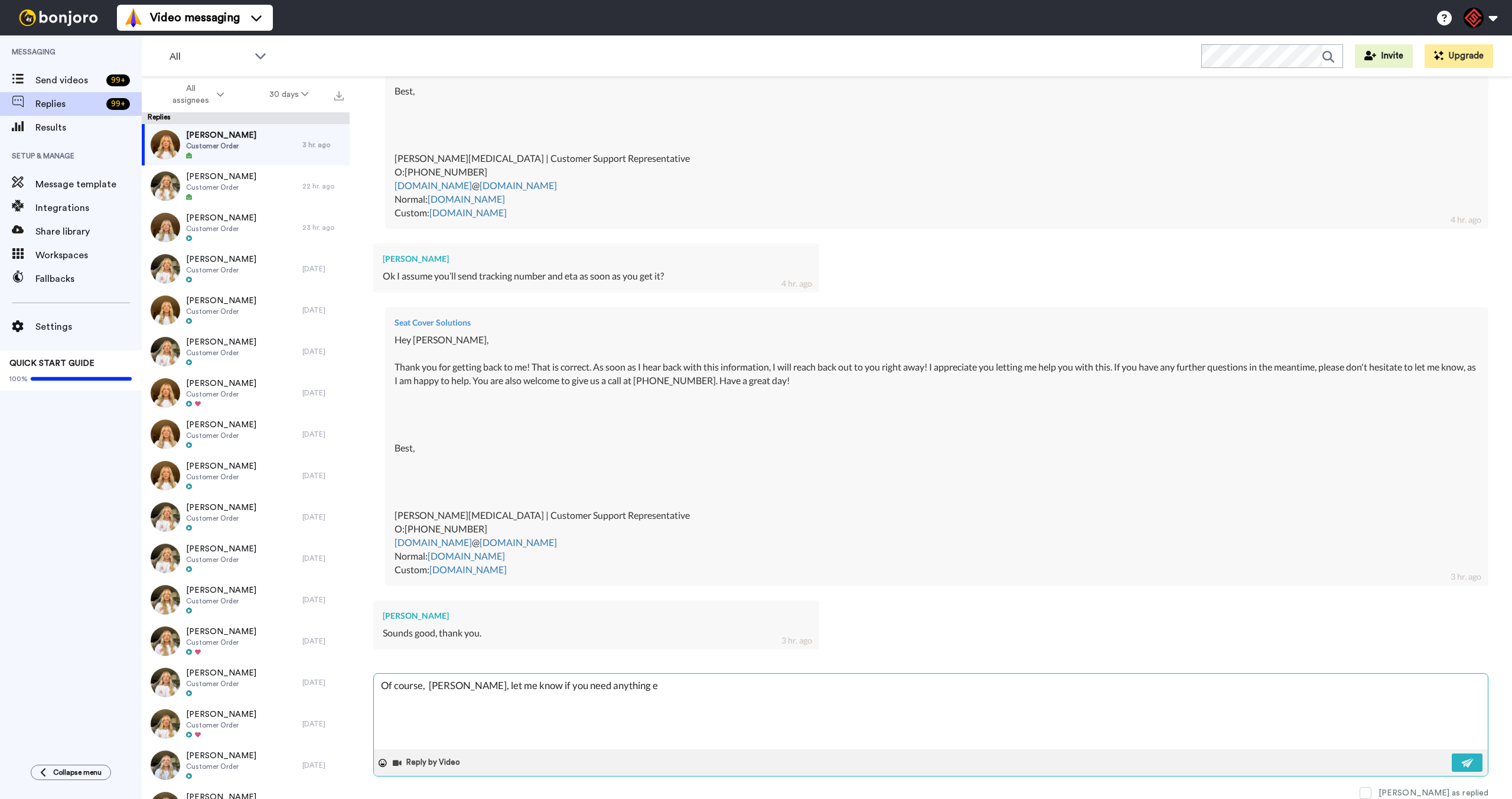
type textarea "Of course, [PERSON_NAME], let me know if you need anything el"
type textarea "x"
type textarea "Of course, [PERSON_NAME], let me know if you need anything els"
type textarea "x"
type textarea "Of course, [PERSON_NAME], let me know if you need anything else"
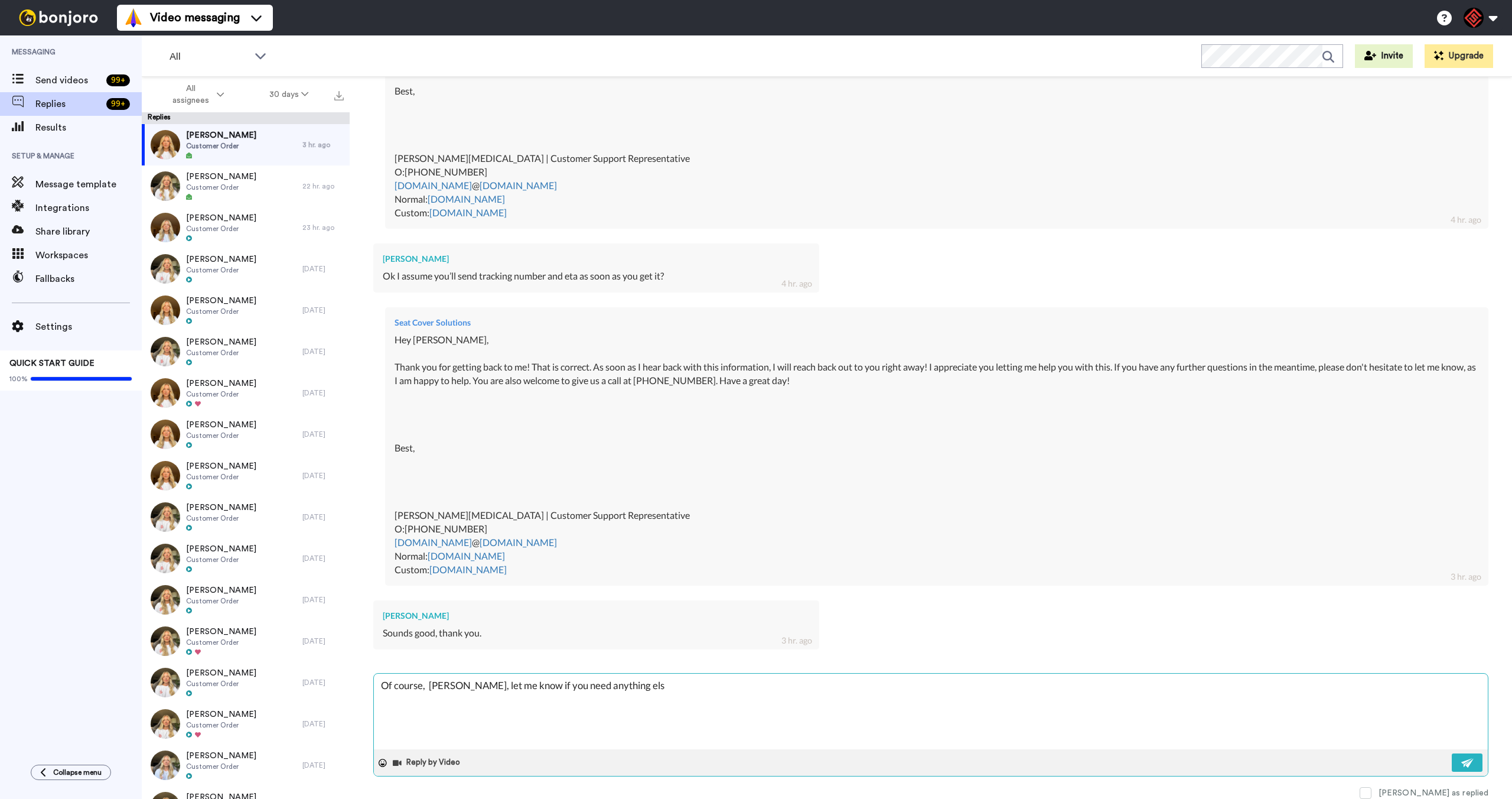
type textarea "x"
type textarea "Of course, [PERSON_NAME], let me know if you need anything else"
type textarea "x"
type textarea "Of course, [PERSON_NAME], let me know if you need anything else i"
type textarea "x"
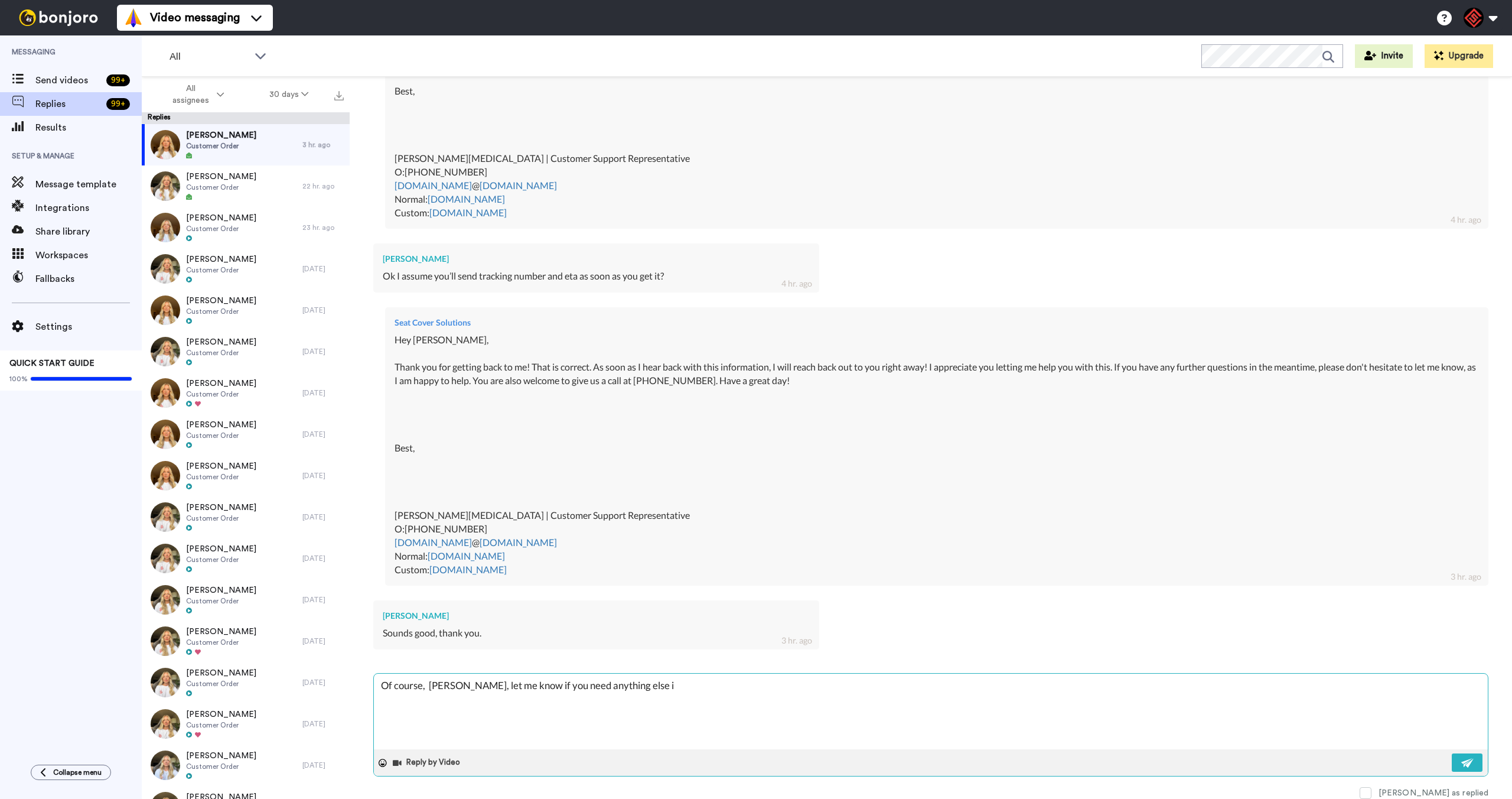
type textarea "Of course, [PERSON_NAME], let me know if you need anything else in"
type textarea "x"
type textarea "Of course, [PERSON_NAME], let me know if you need anything else in"
type textarea "x"
type textarea "Of course, [PERSON_NAME], let me know if you need anything else in t"
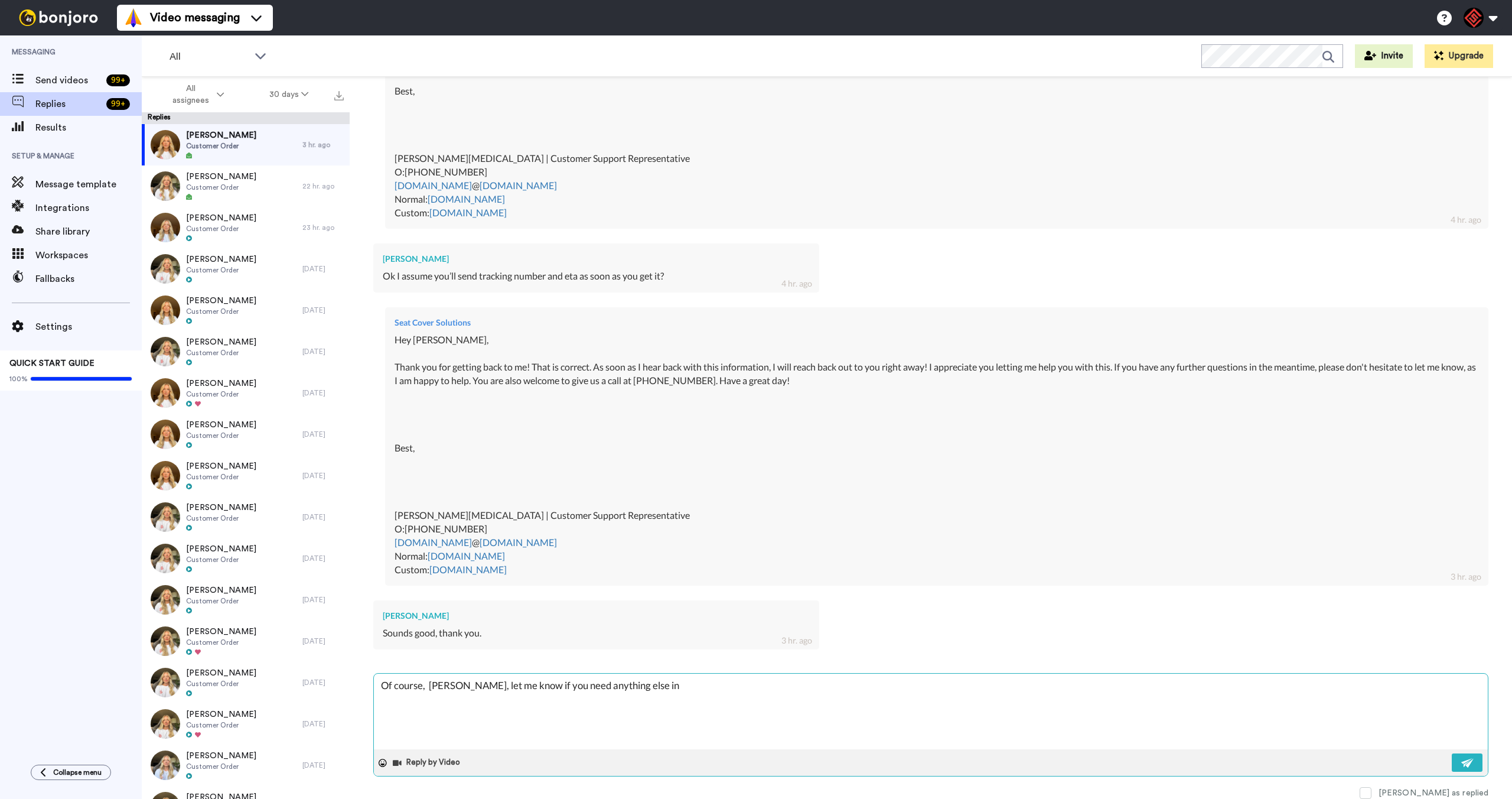
type textarea "x"
type textarea "Of course, [PERSON_NAME], let me know if you need anything else in th"
type textarea "x"
type textarea "Of course, [PERSON_NAME], let me know if you need anything else in the"
type textarea "x"
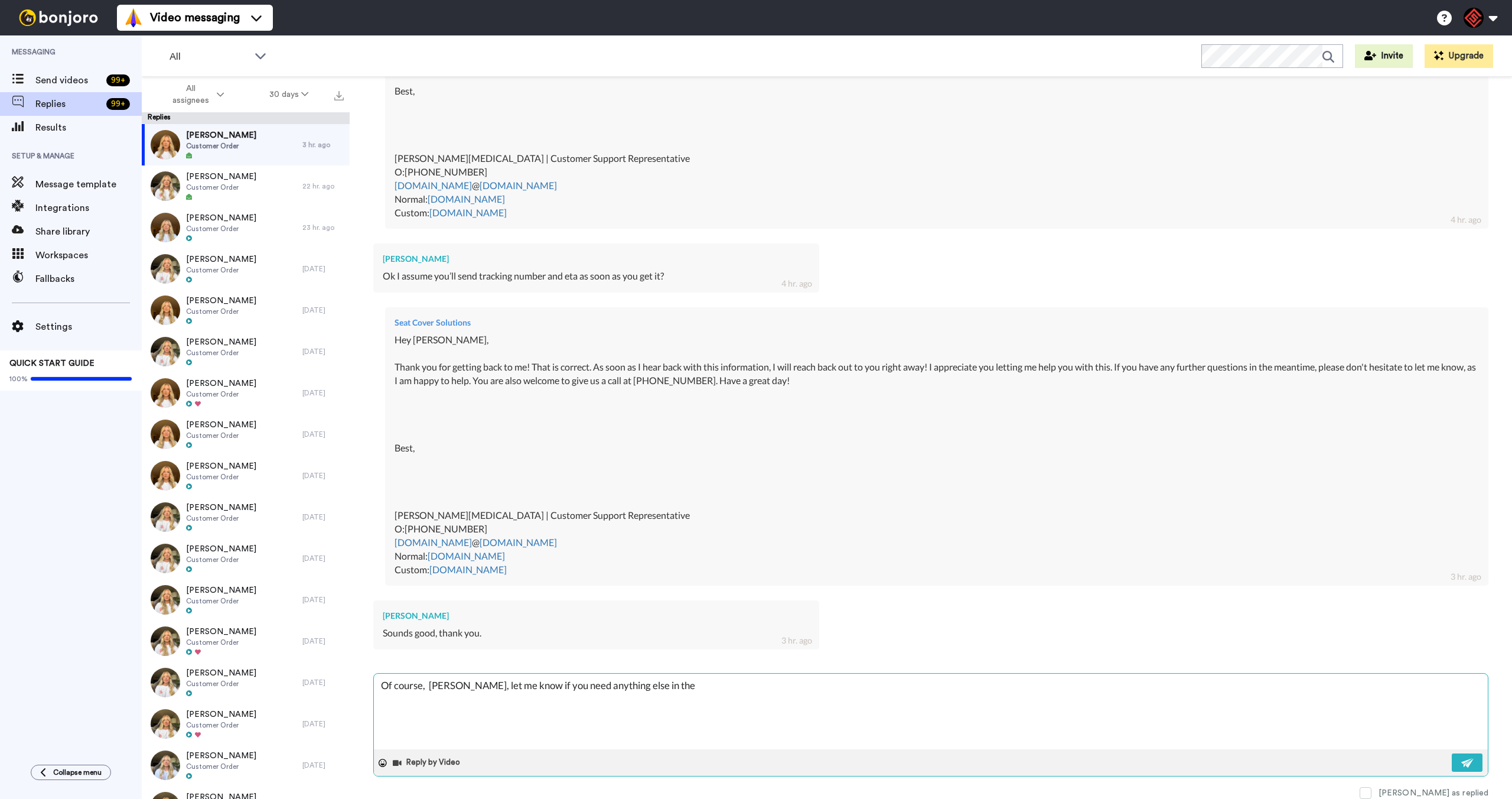
type textarea "Of course, [PERSON_NAME], let me know if you need anything else in the"
type textarea "x"
type textarea "Of course, [PERSON_NAME], let me know if you need anything else in the e"
type textarea "x"
type textarea "Of course, [PERSON_NAME], let me know if you need anything else in the em"
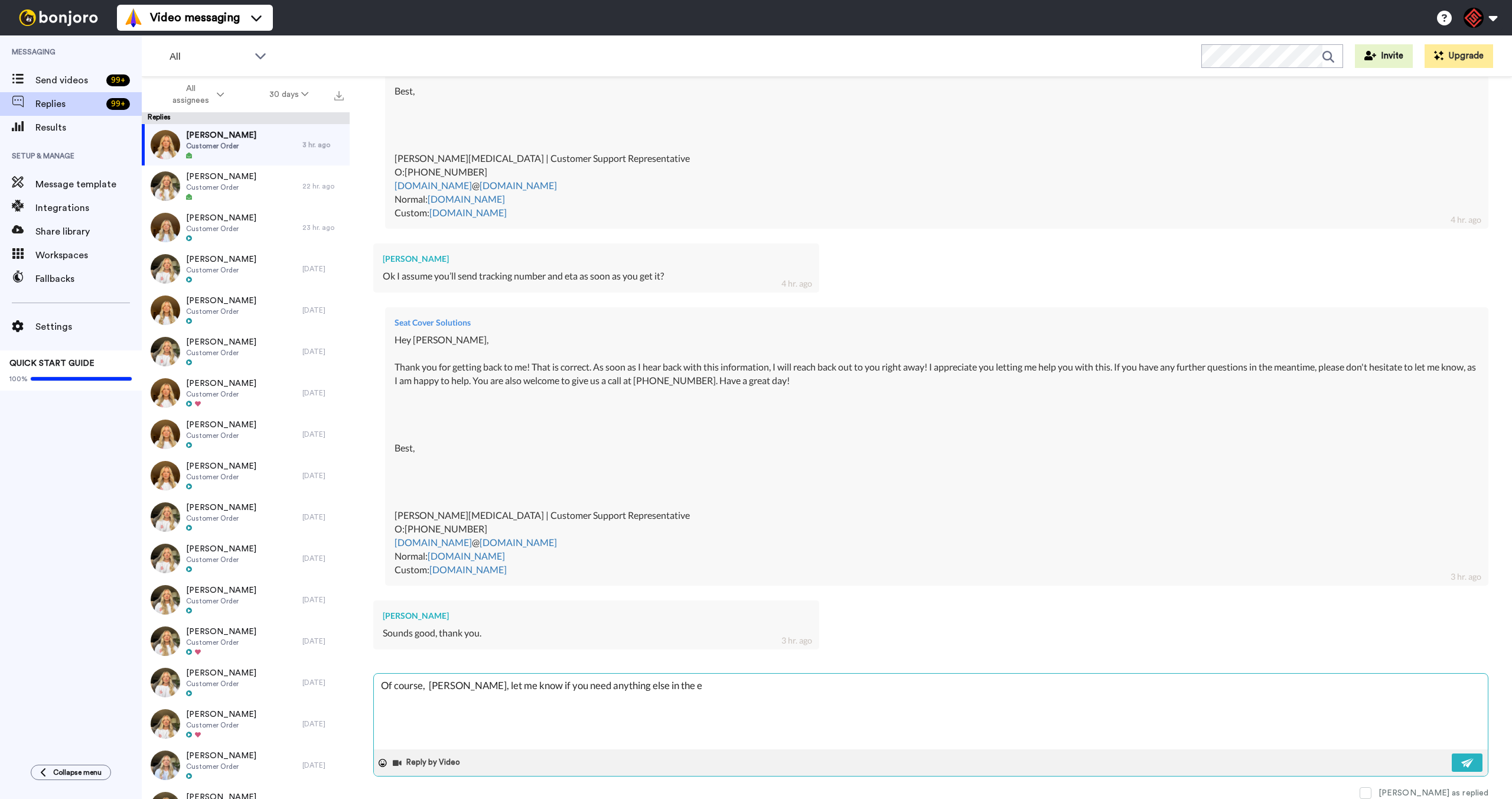
type textarea "x"
type textarea "Of course, [PERSON_NAME], let me know if you need anything else in the ema"
type textarea "x"
type textarea "Of course, [PERSON_NAME], let me know if you need anything else in the eman"
type textarea "x"
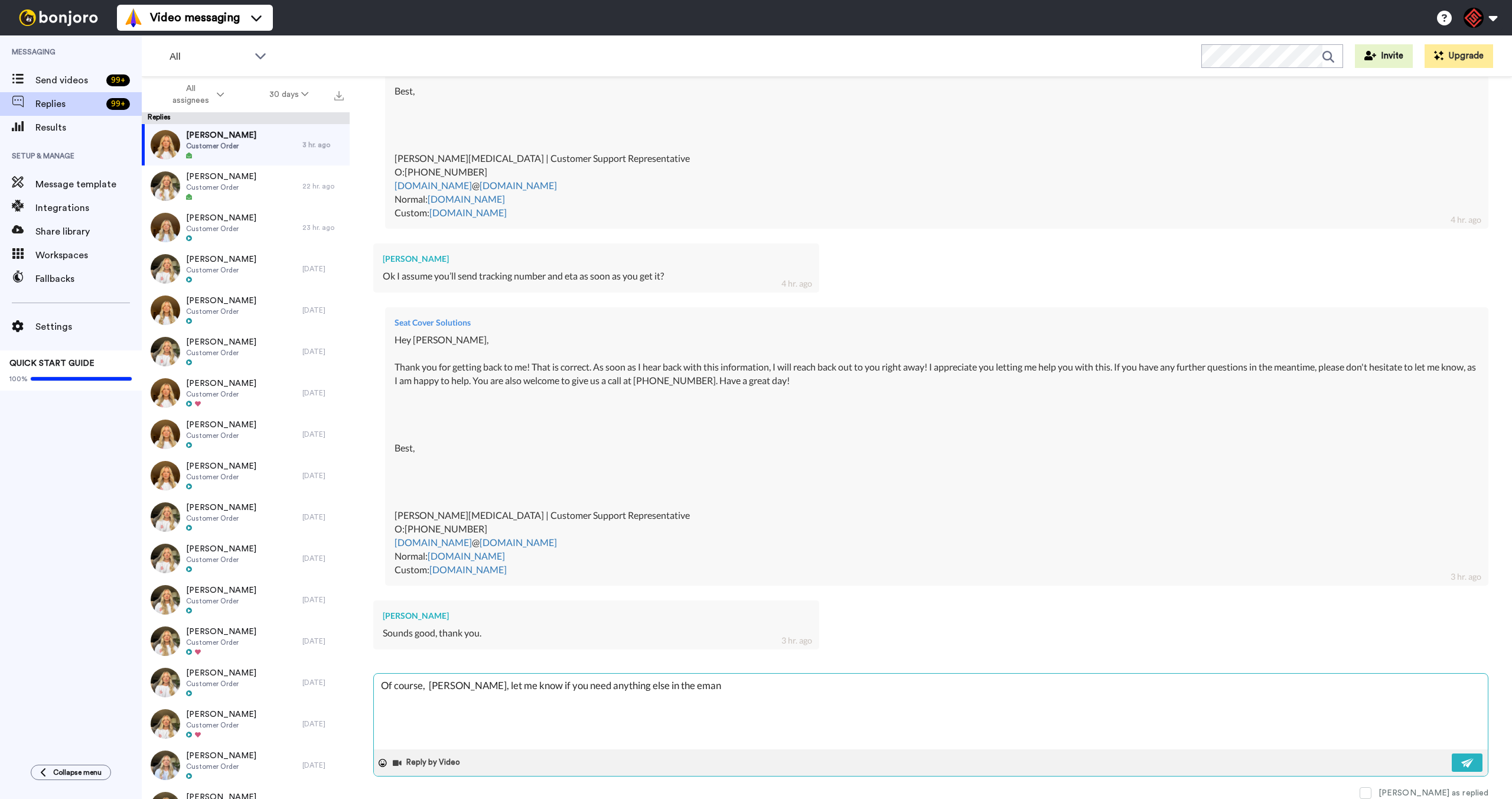
type textarea "Of course, [PERSON_NAME], let me know if you need anything else in the emant"
type textarea "x"
type textarea "Of course, [PERSON_NAME], let me know if you need anything else in the emanti"
type textarea "x"
type textarea "Of course, [PERSON_NAME], let me know if you need anything else in the emantim"
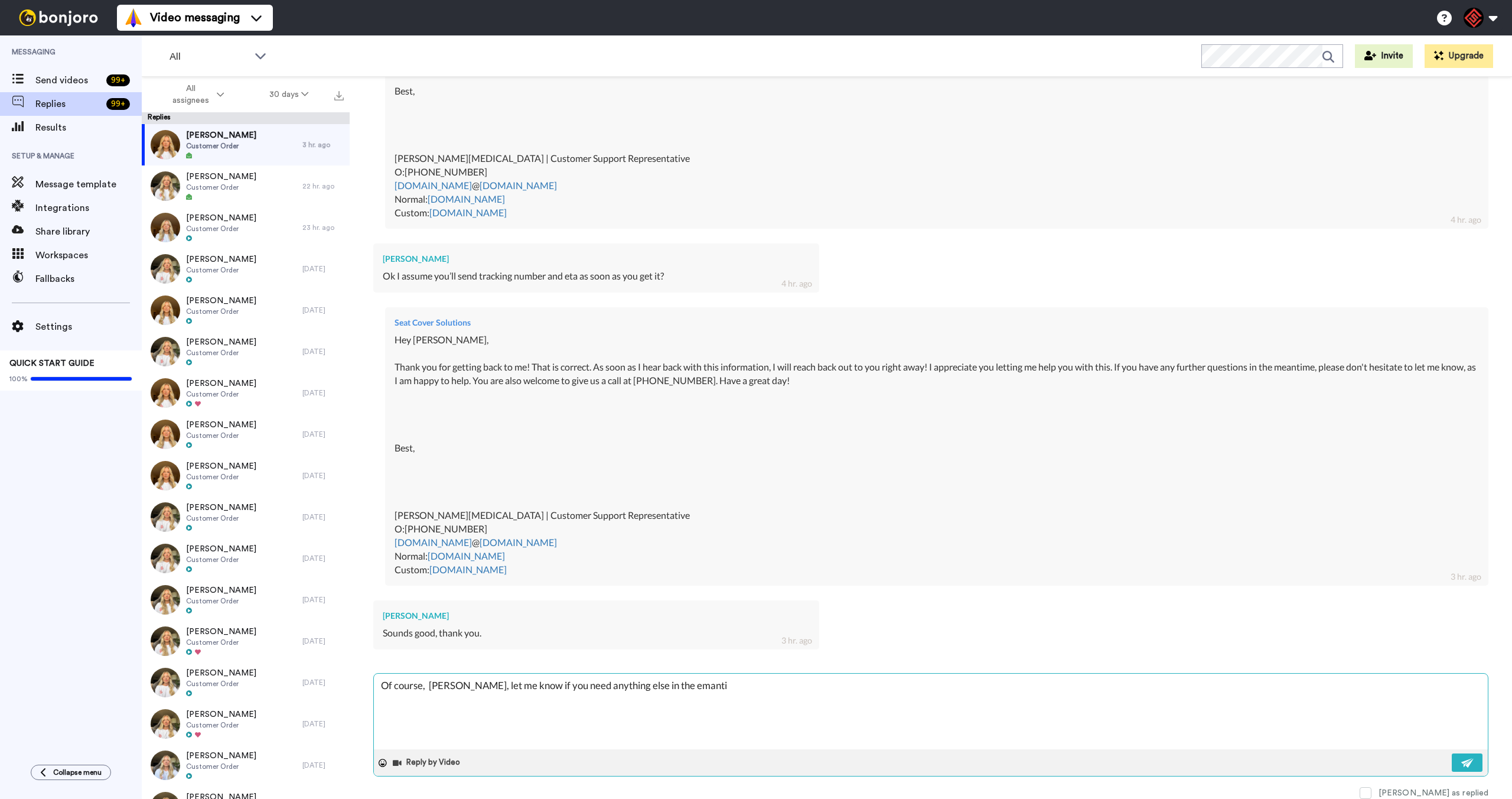
type textarea "x"
type textarea "Of course, [PERSON_NAME], let me know if you need anything else in the emantime"
type textarea "x"
type textarea "Of course, [PERSON_NAME], let me know if you need anything else in the emantime!"
type textarea "x"
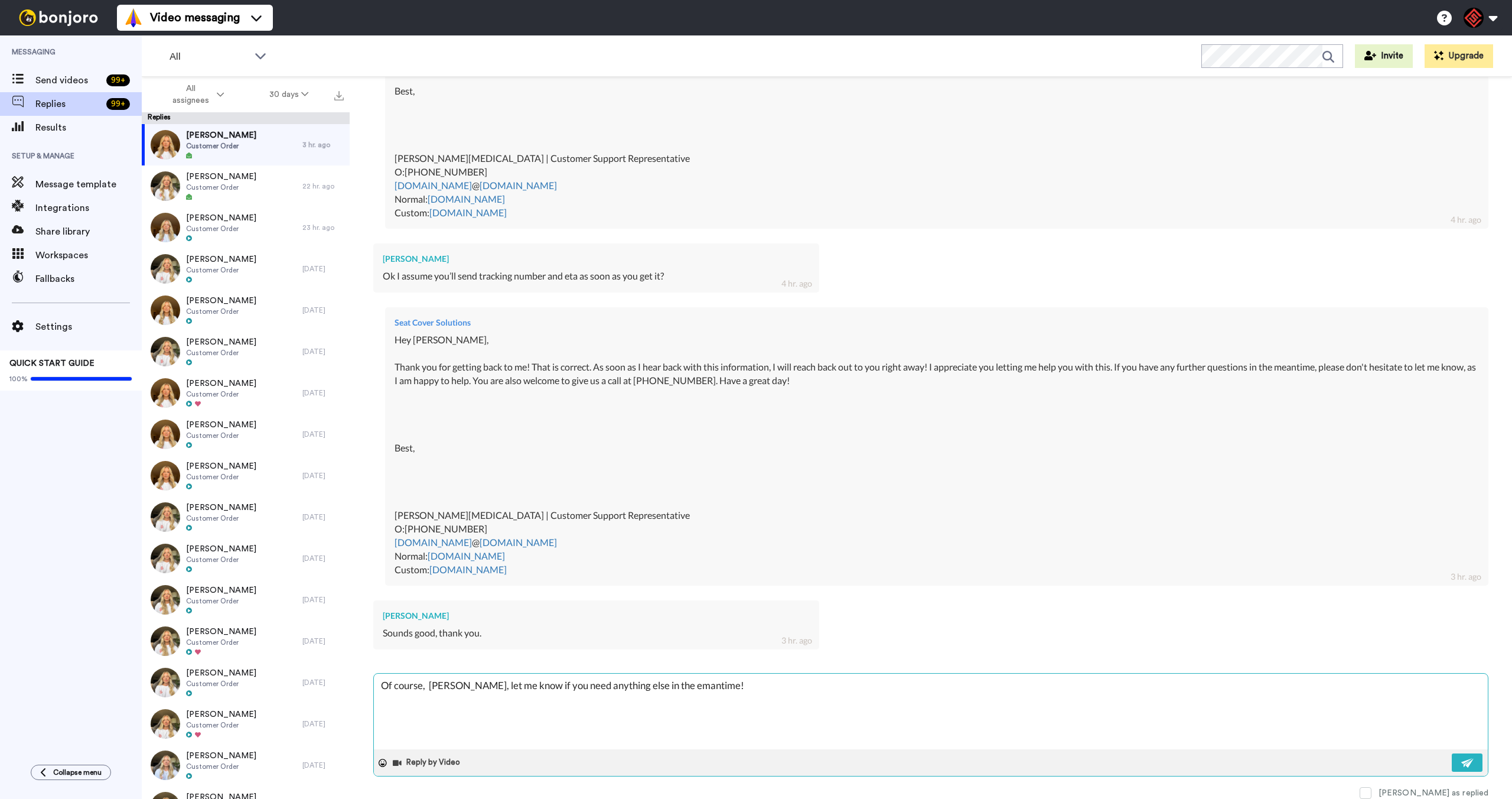
type textarea "Of course, [PERSON_NAME], let me know if you need anything else in the meantime!"
type textarea "x"
type textarea "Of course, [PERSON_NAME], let me know if you need anything else in the meantime!"
click at [1452, 753] on button at bounding box center [1467, 762] width 31 height 18
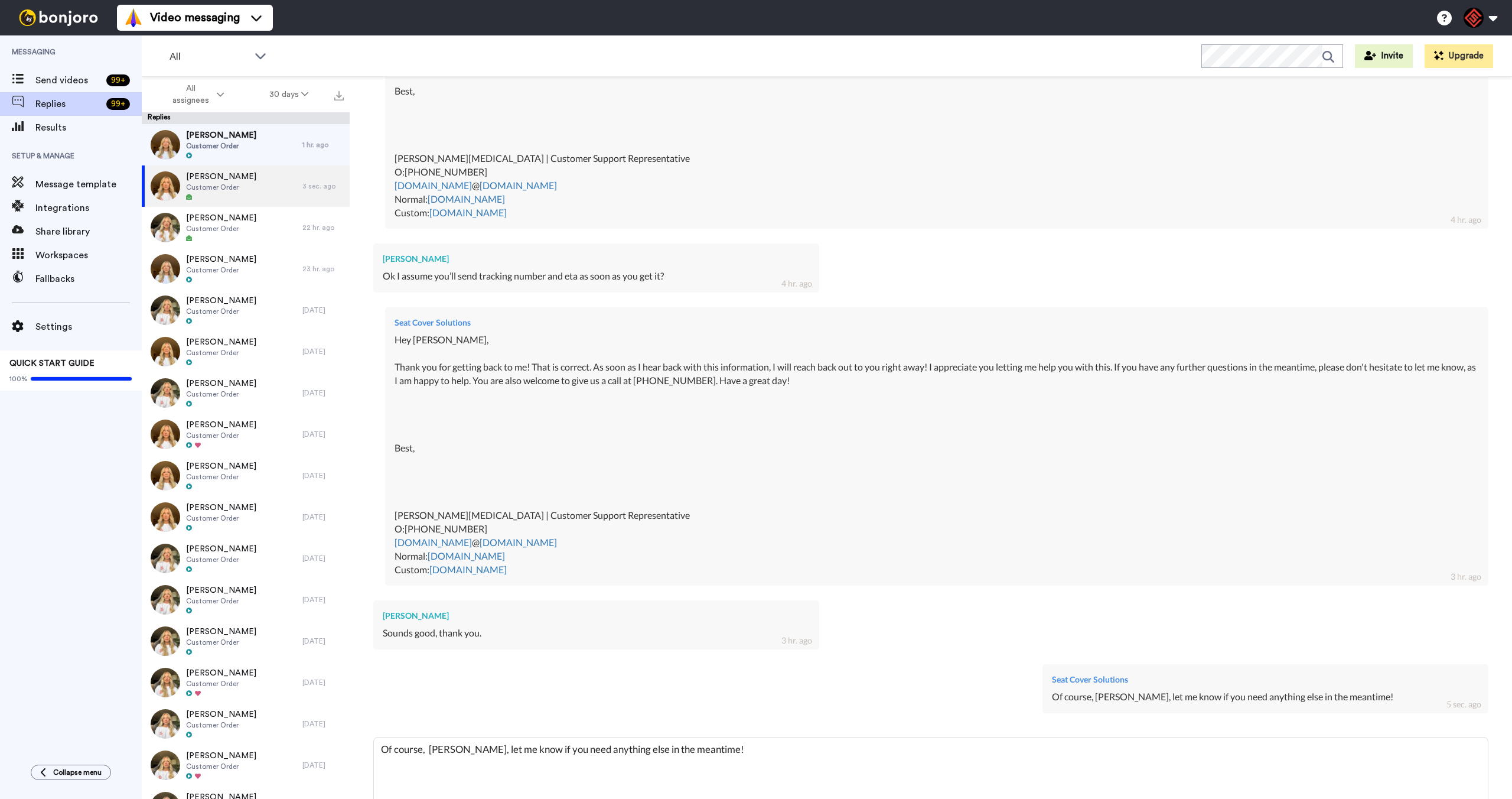
type textarea "x"
